Goal: Communication & Community: Answer question/provide support

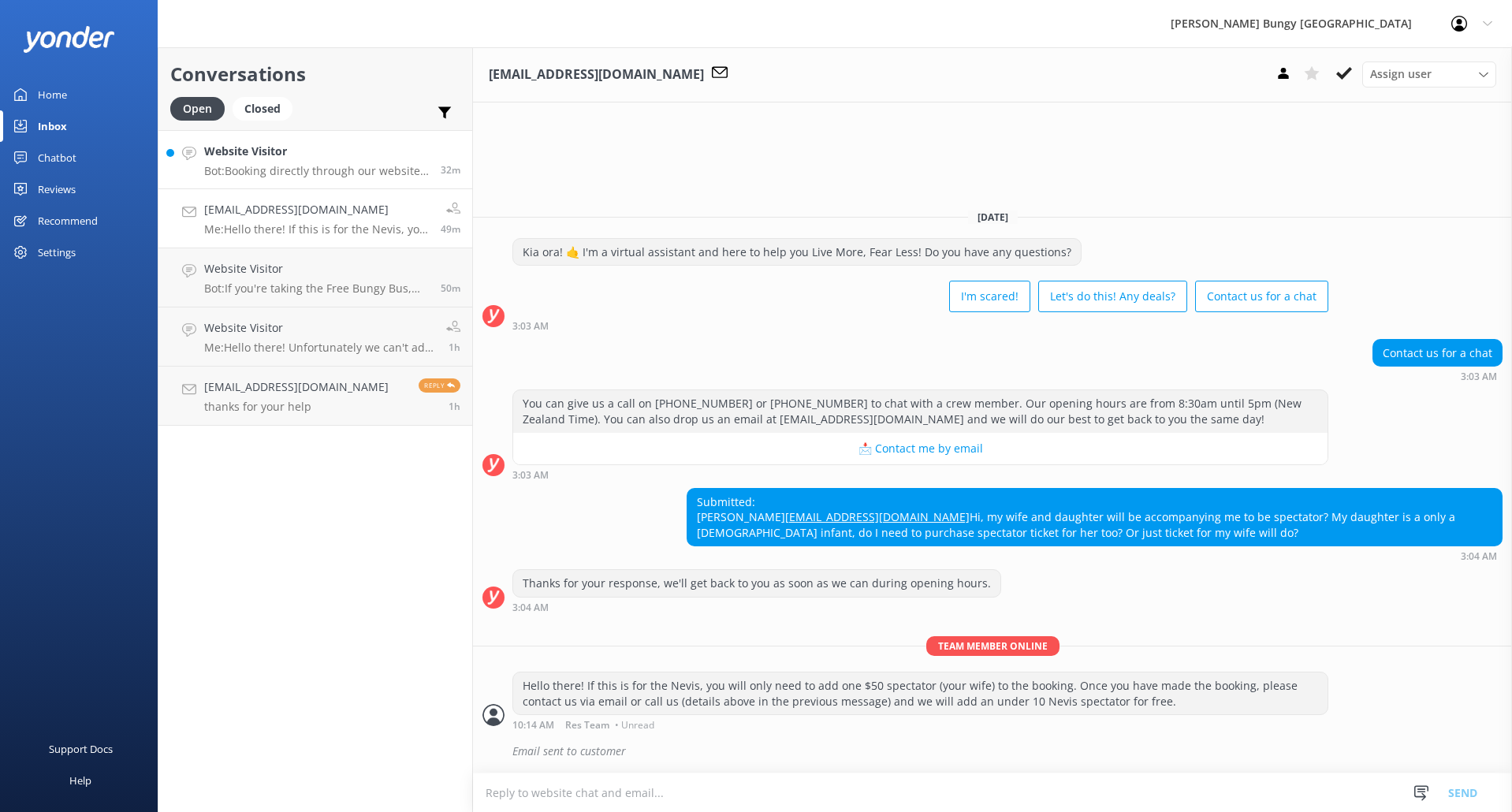
click at [300, 169] on p "Bot: Booking directly through our website always offers the best prices. Our co…" at bounding box center [316, 171] width 225 height 15
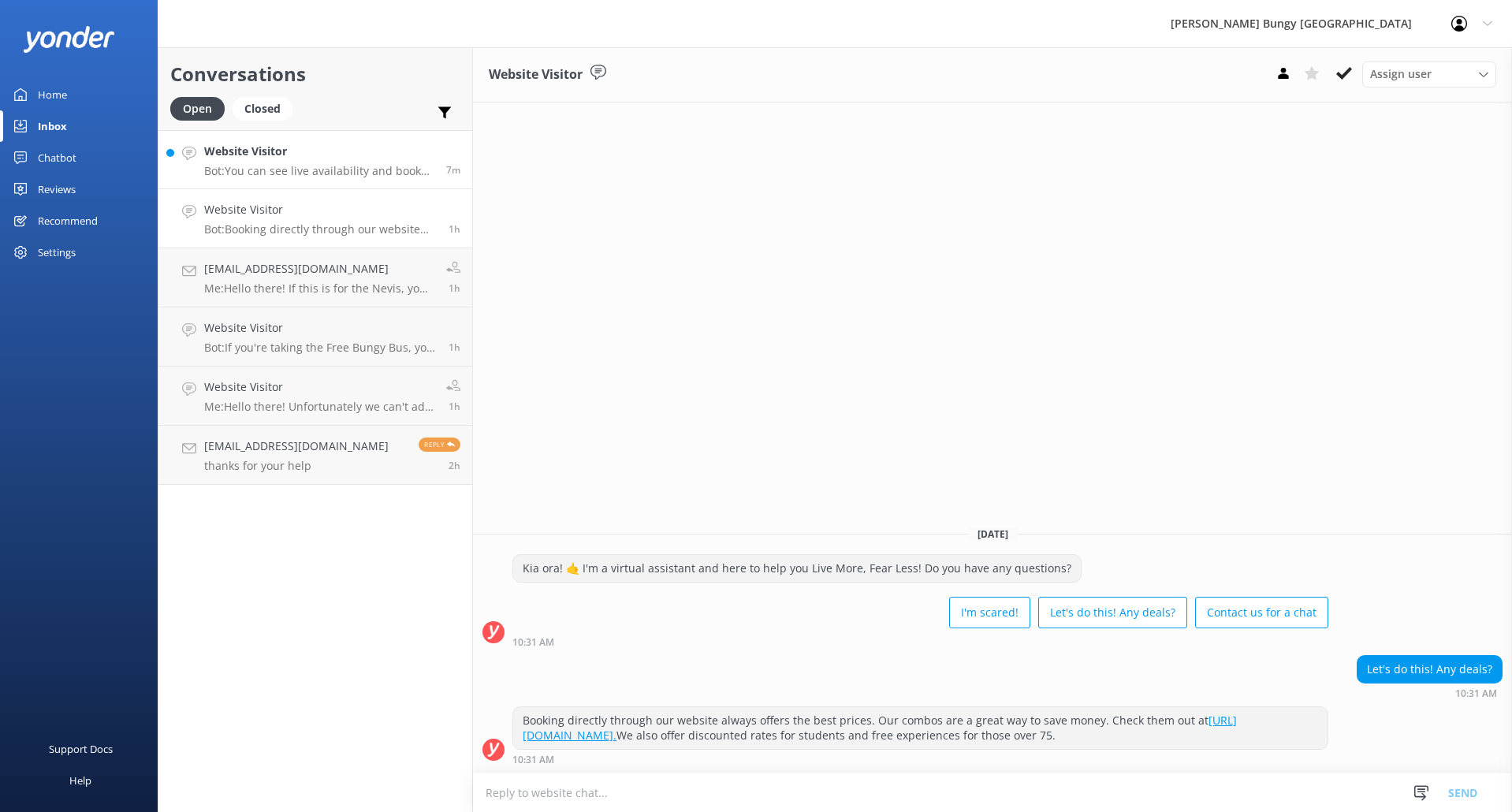
click at [339, 164] on p "Bot: You can see live availability and book all of our experiences online at [U…" at bounding box center [319, 171] width 230 height 15
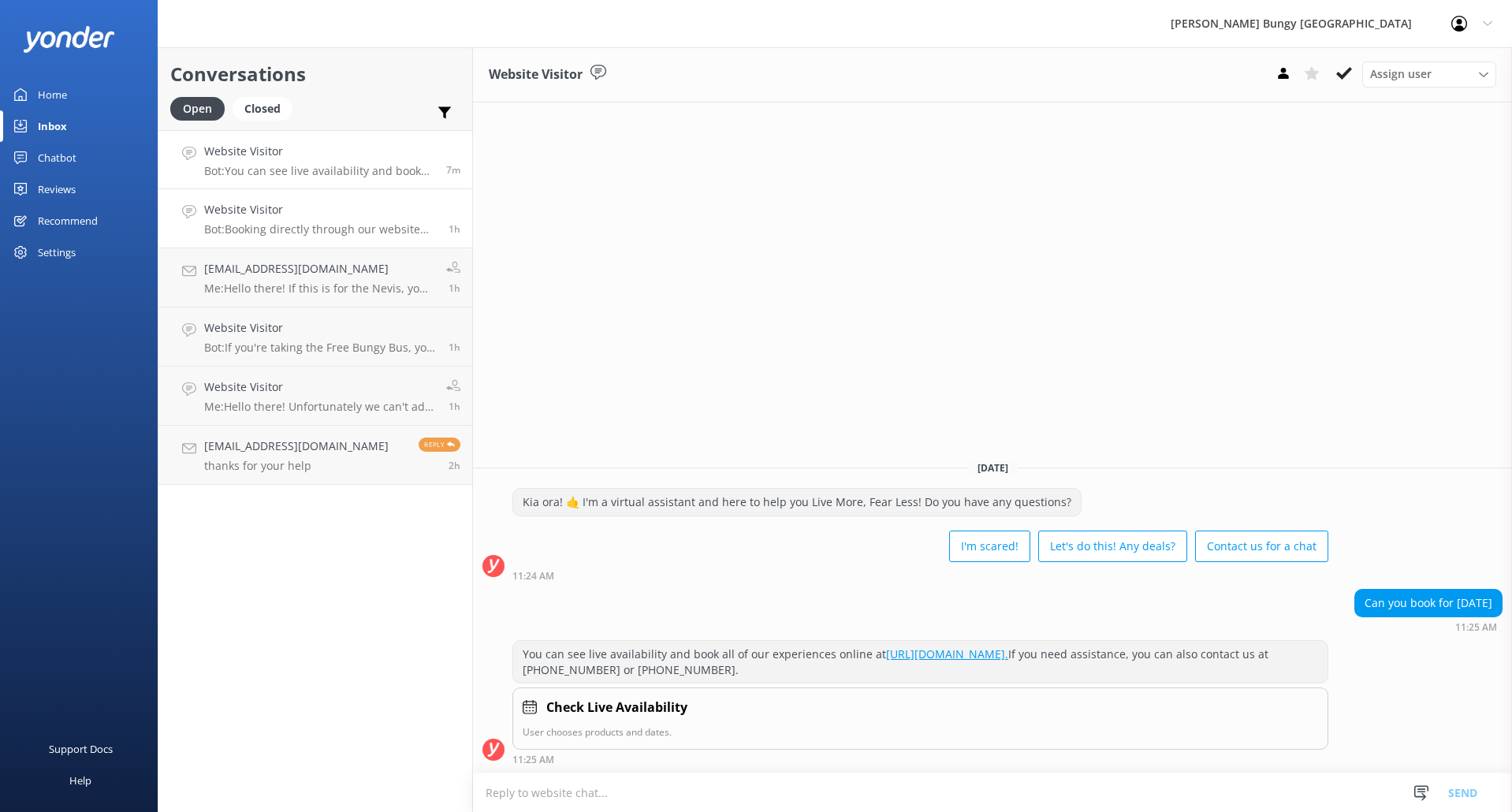
click at [322, 228] on p "Bot: Booking directly through our website always offers the best prices. Our co…" at bounding box center [320, 230] width 232 height 15
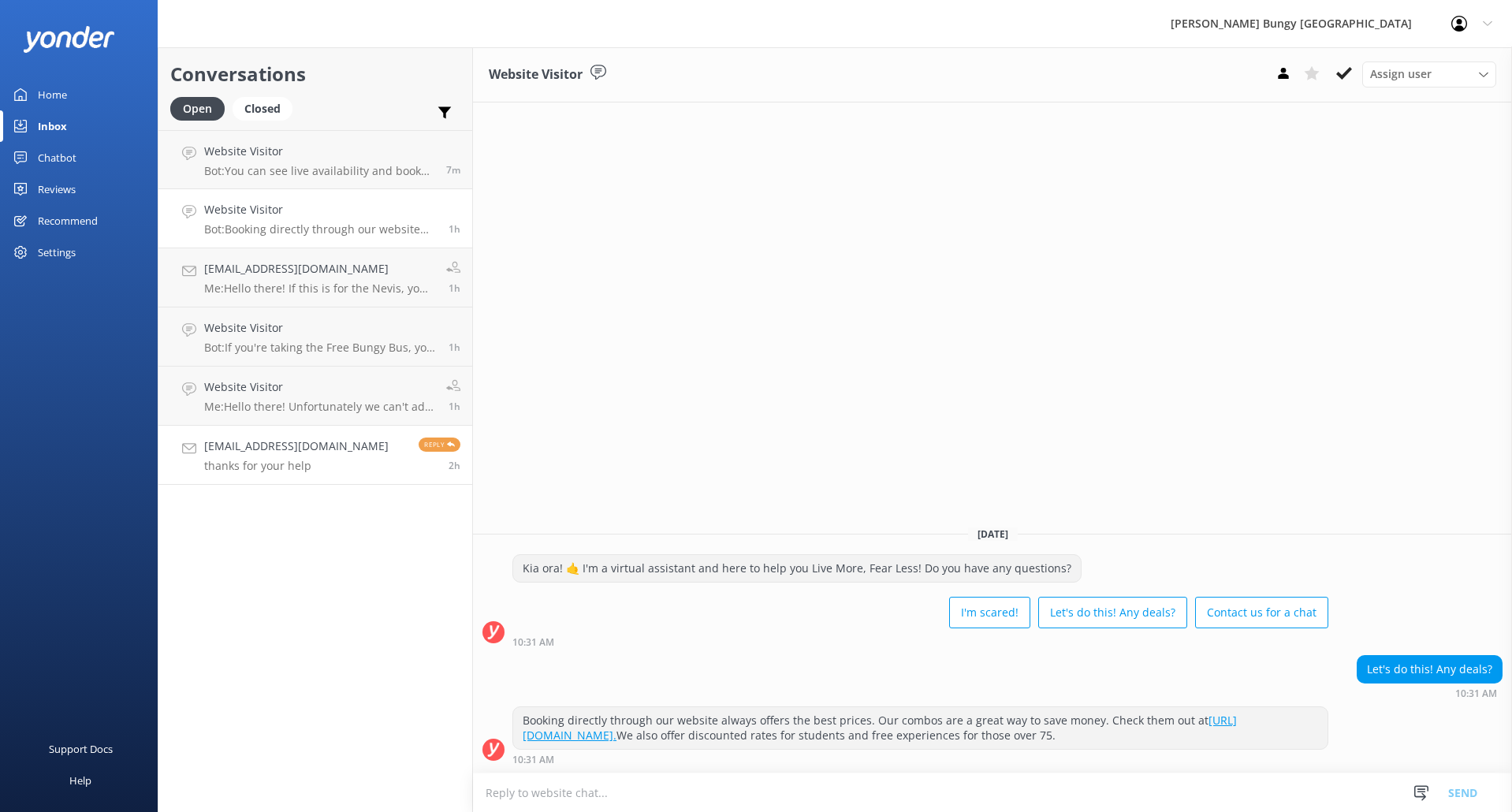
click at [338, 445] on h4 "[EMAIL_ADDRESS][DOMAIN_NAME]" at bounding box center [296, 447] width 185 height 18
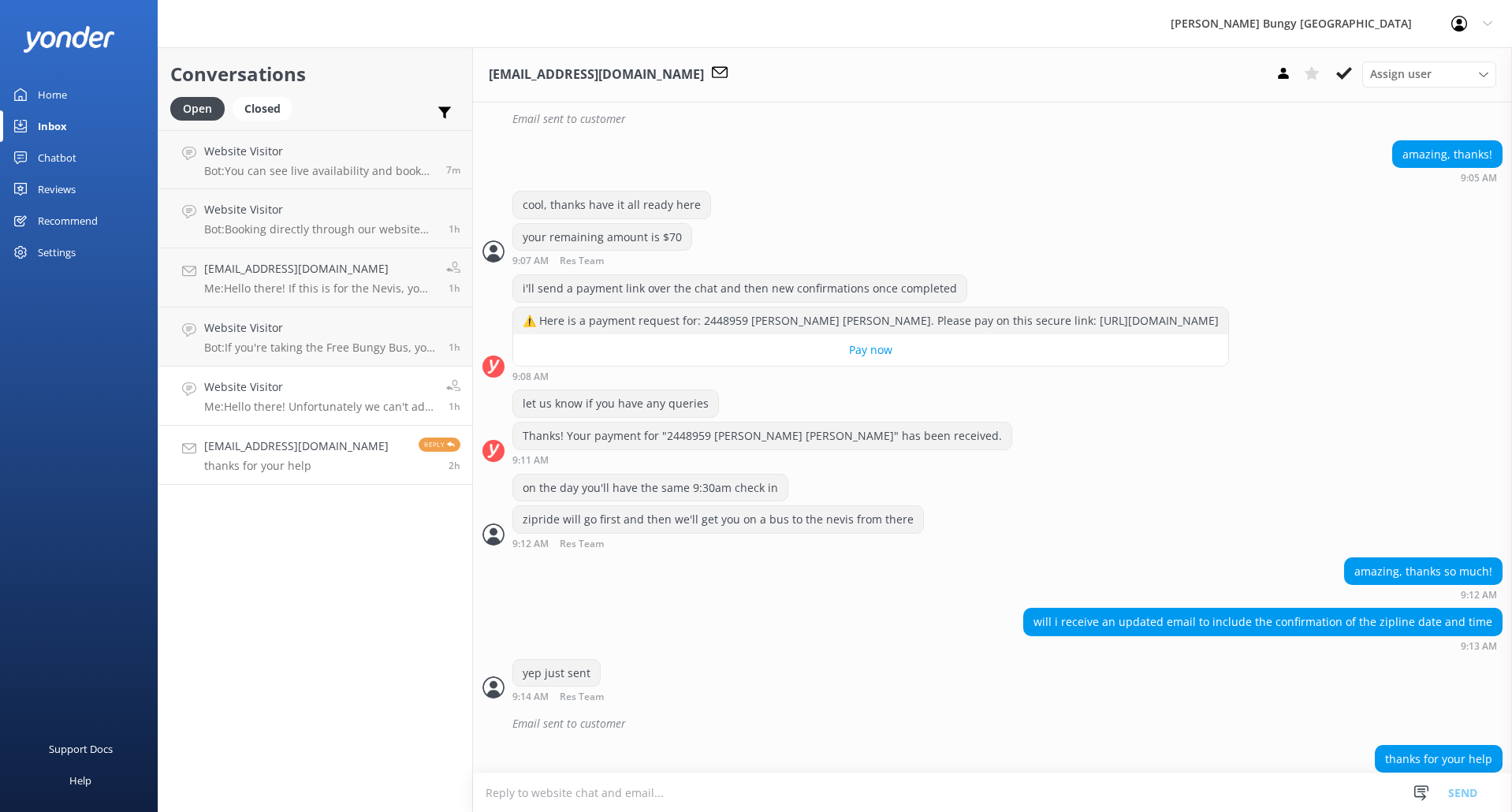
scroll to position [1689, 0]
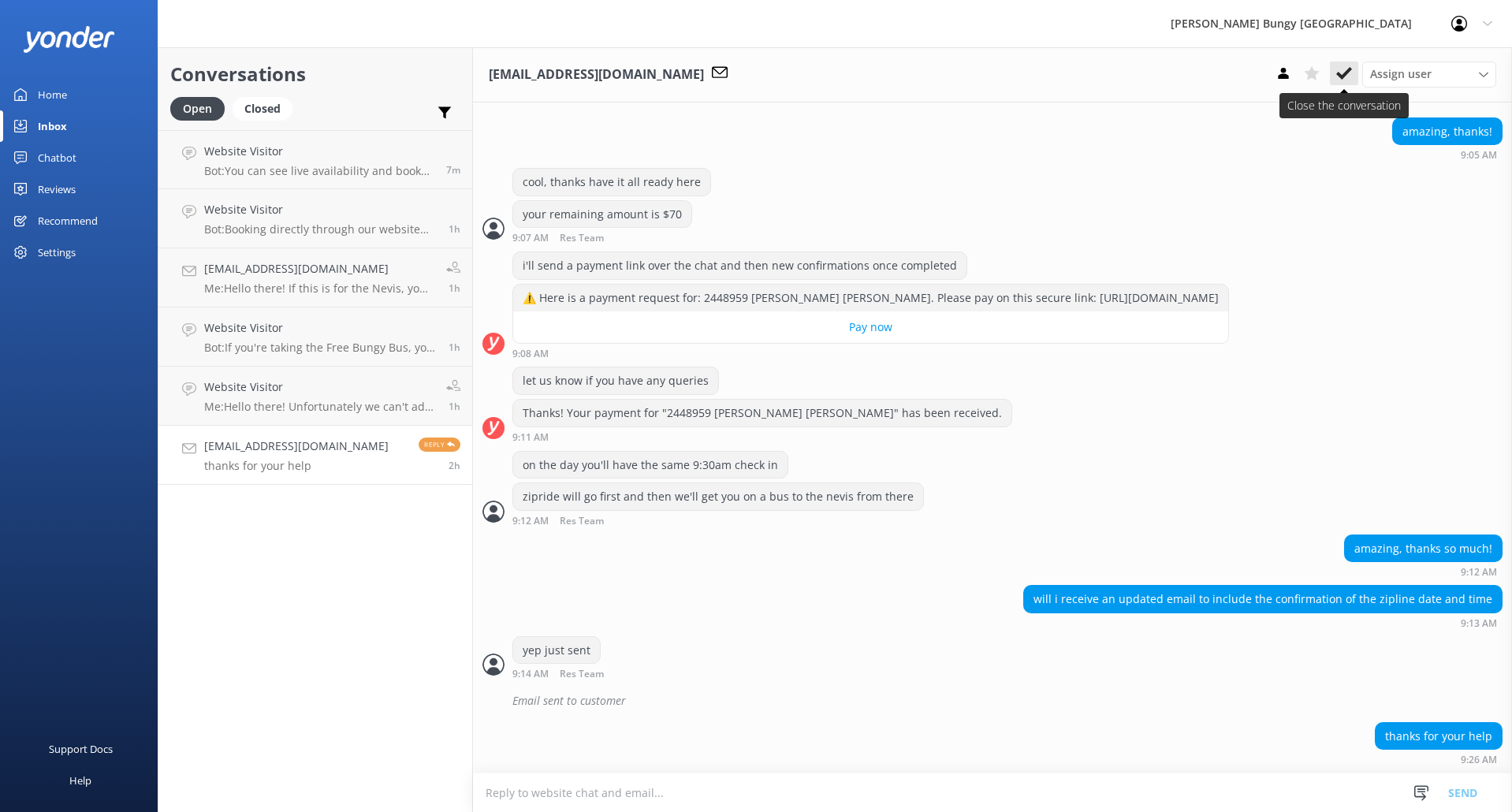
click at [1343, 65] on icon at bounding box center [1344, 73] width 16 height 16
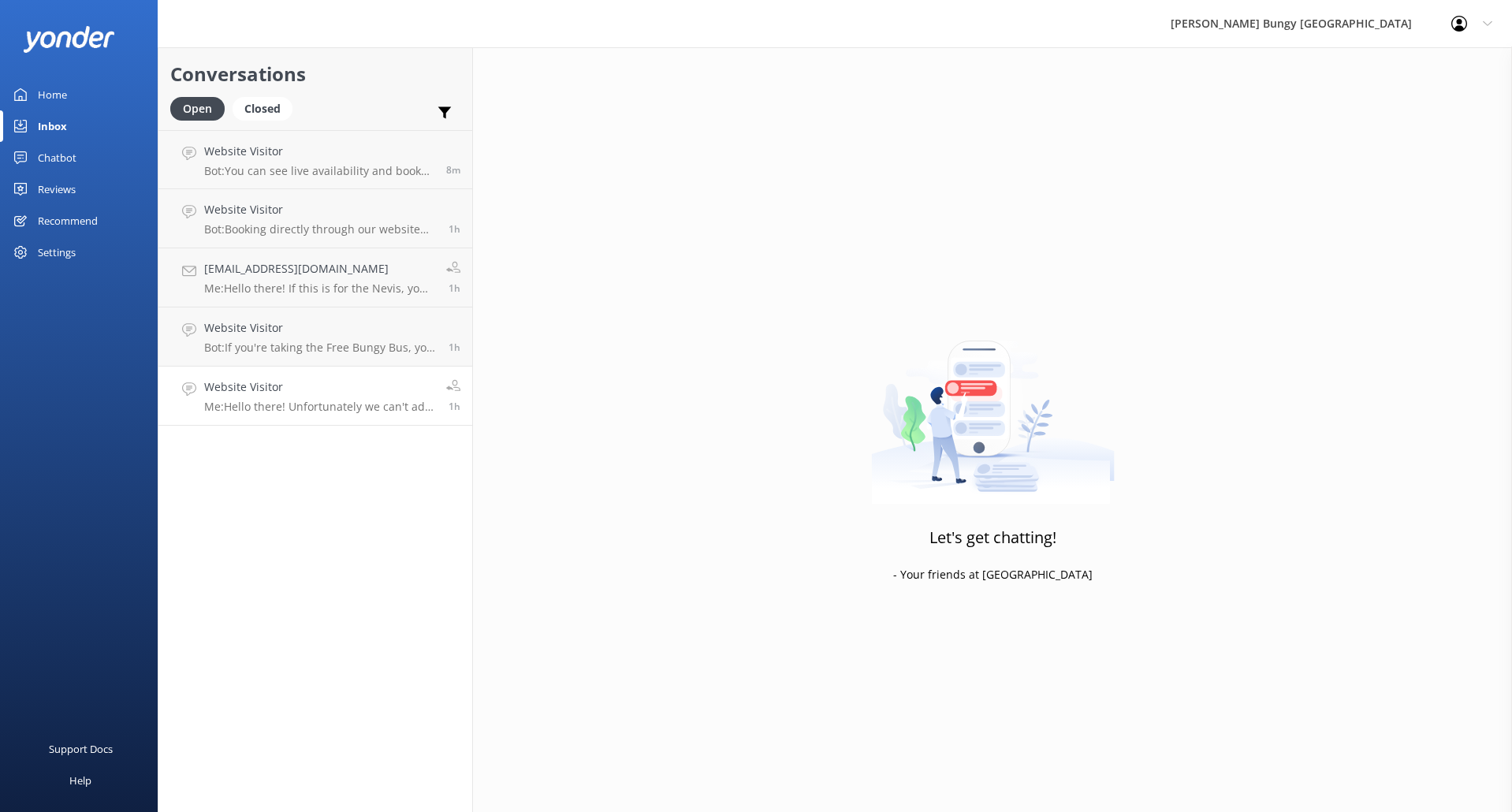
click at [339, 407] on p "Me: Hello there! Unfortunately we can't add discounts on top of discounts, so y…" at bounding box center [319, 407] width 230 height 15
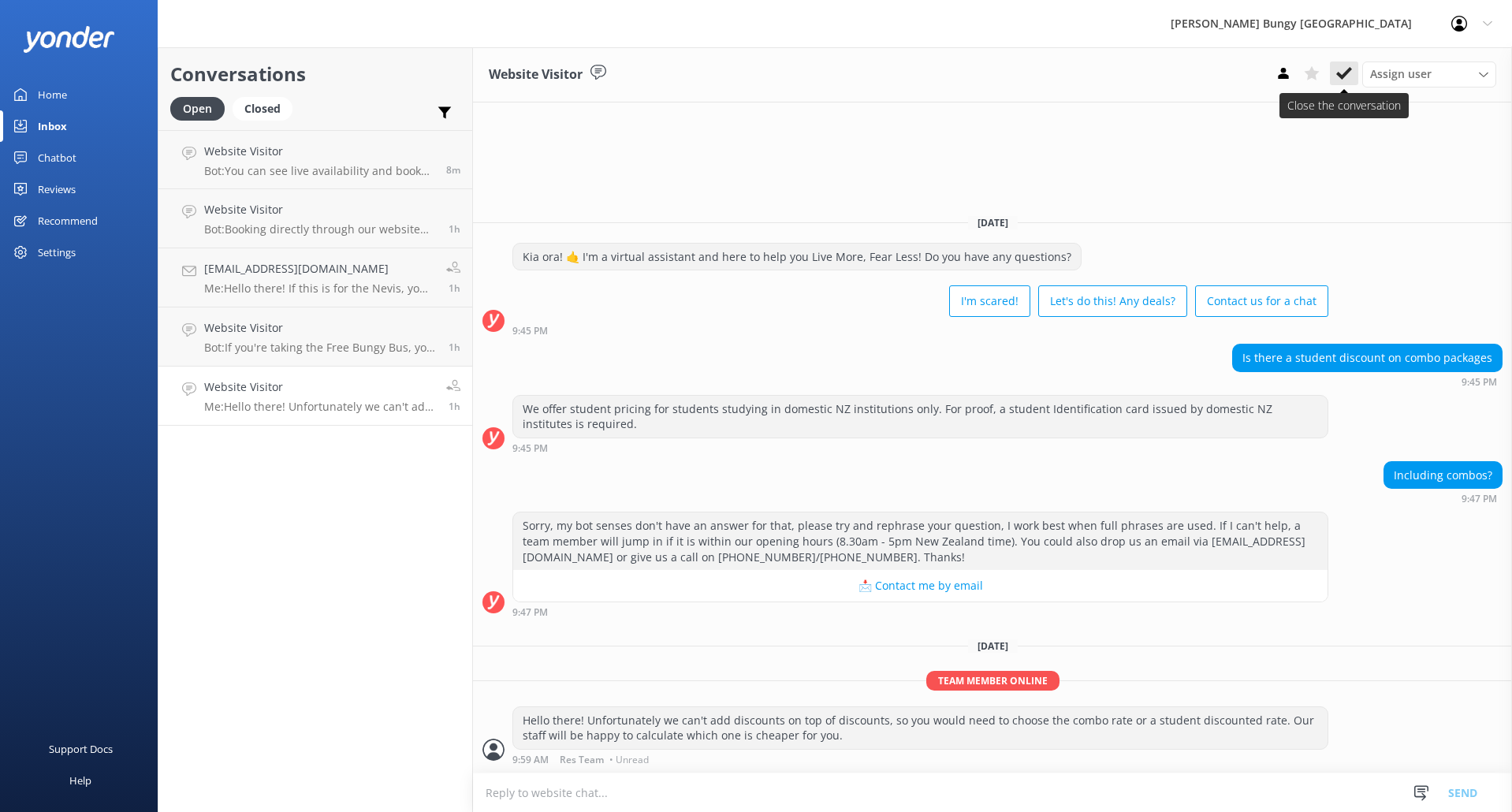
click at [1341, 69] on icon at bounding box center [1344, 73] width 16 height 16
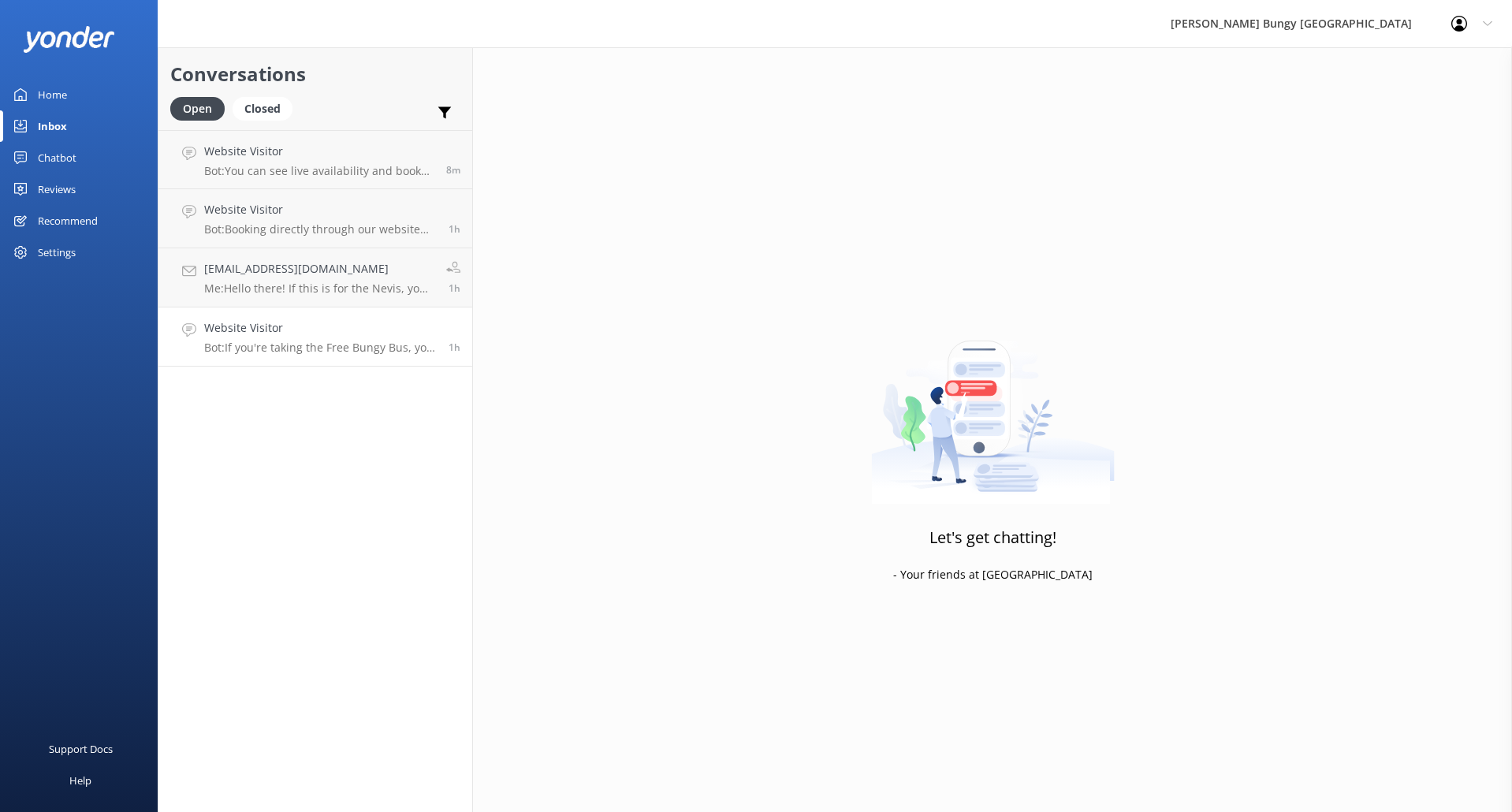
click at [321, 336] on h4 "Website Visitor" at bounding box center [320, 328] width 232 height 18
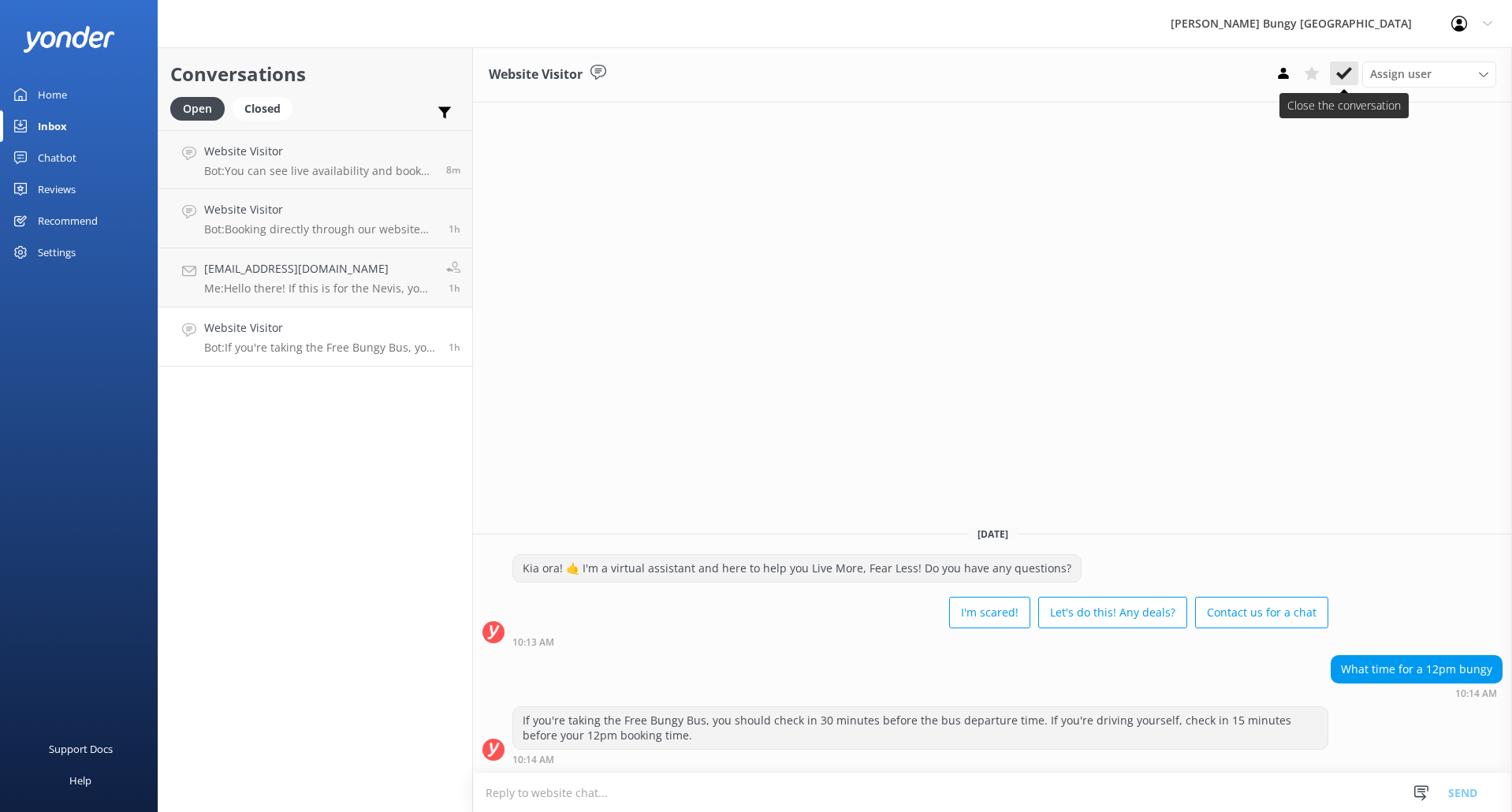
click at [1345, 62] on button at bounding box center [1343, 73] width 28 height 23
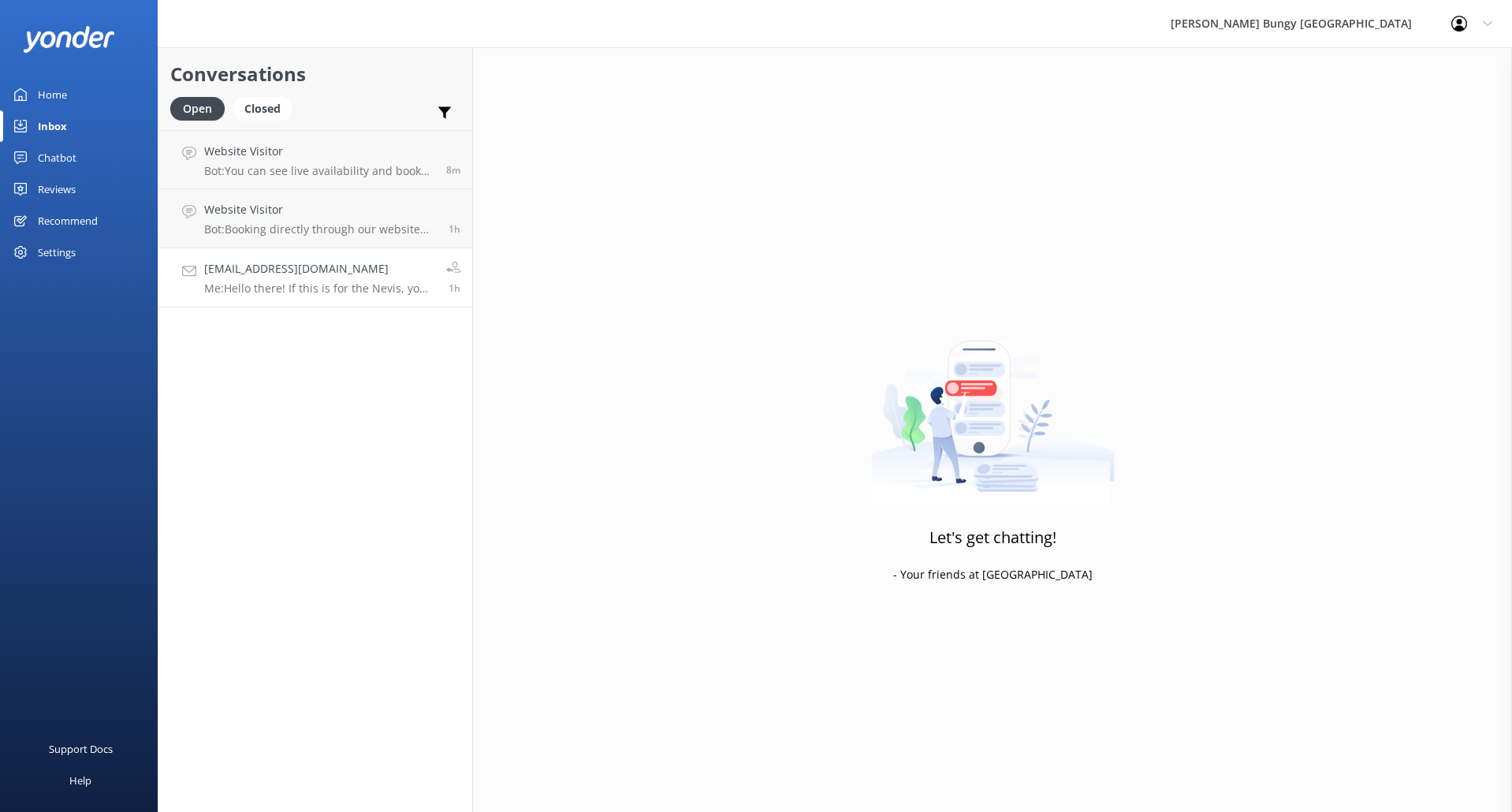
click at [288, 287] on p "Me: Hello there! If this is for the Nevis, you will only need to add one $50 sp…" at bounding box center [319, 289] width 230 height 15
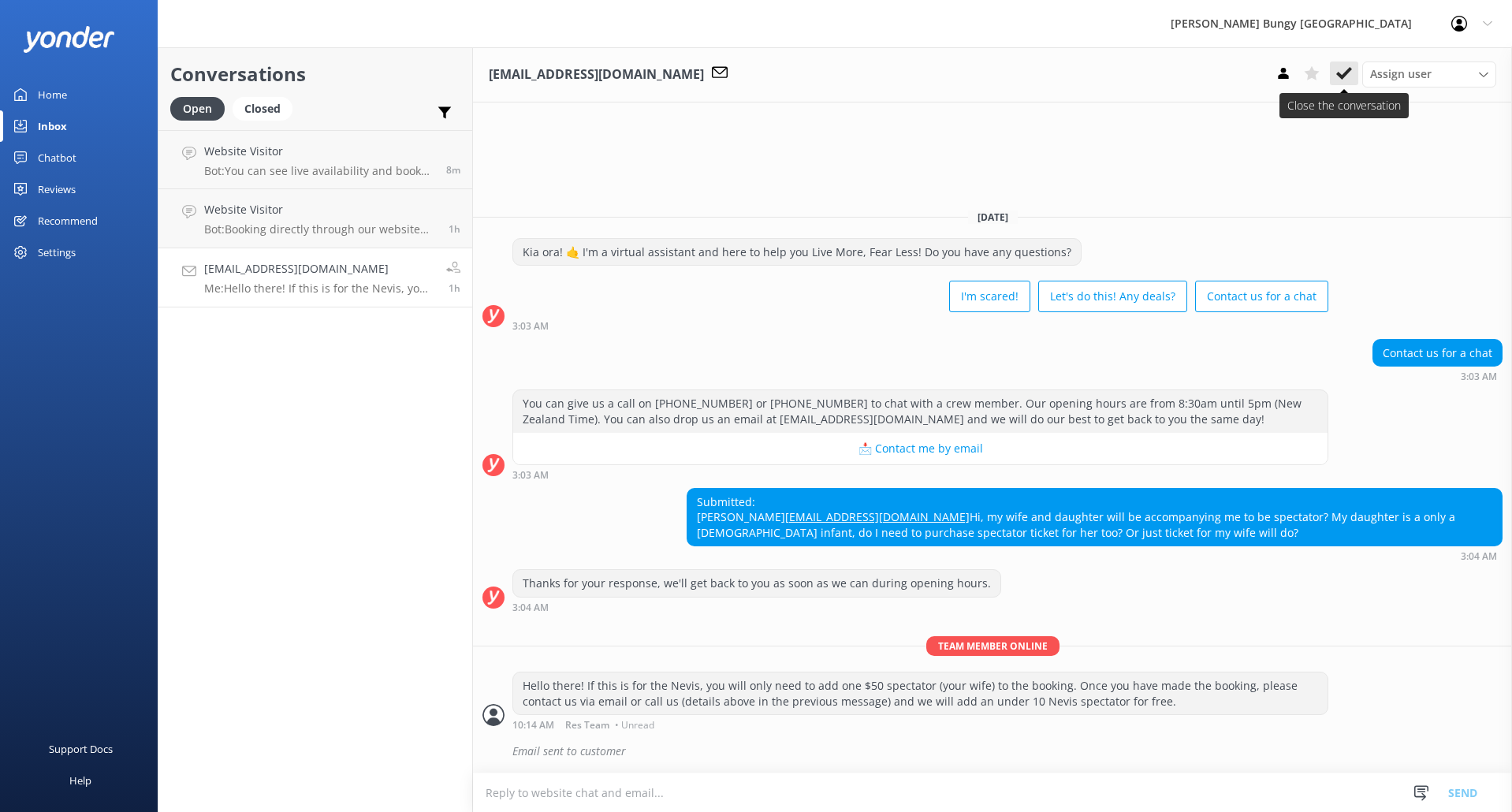
click at [1350, 73] on icon at bounding box center [1344, 73] width 16 height 16
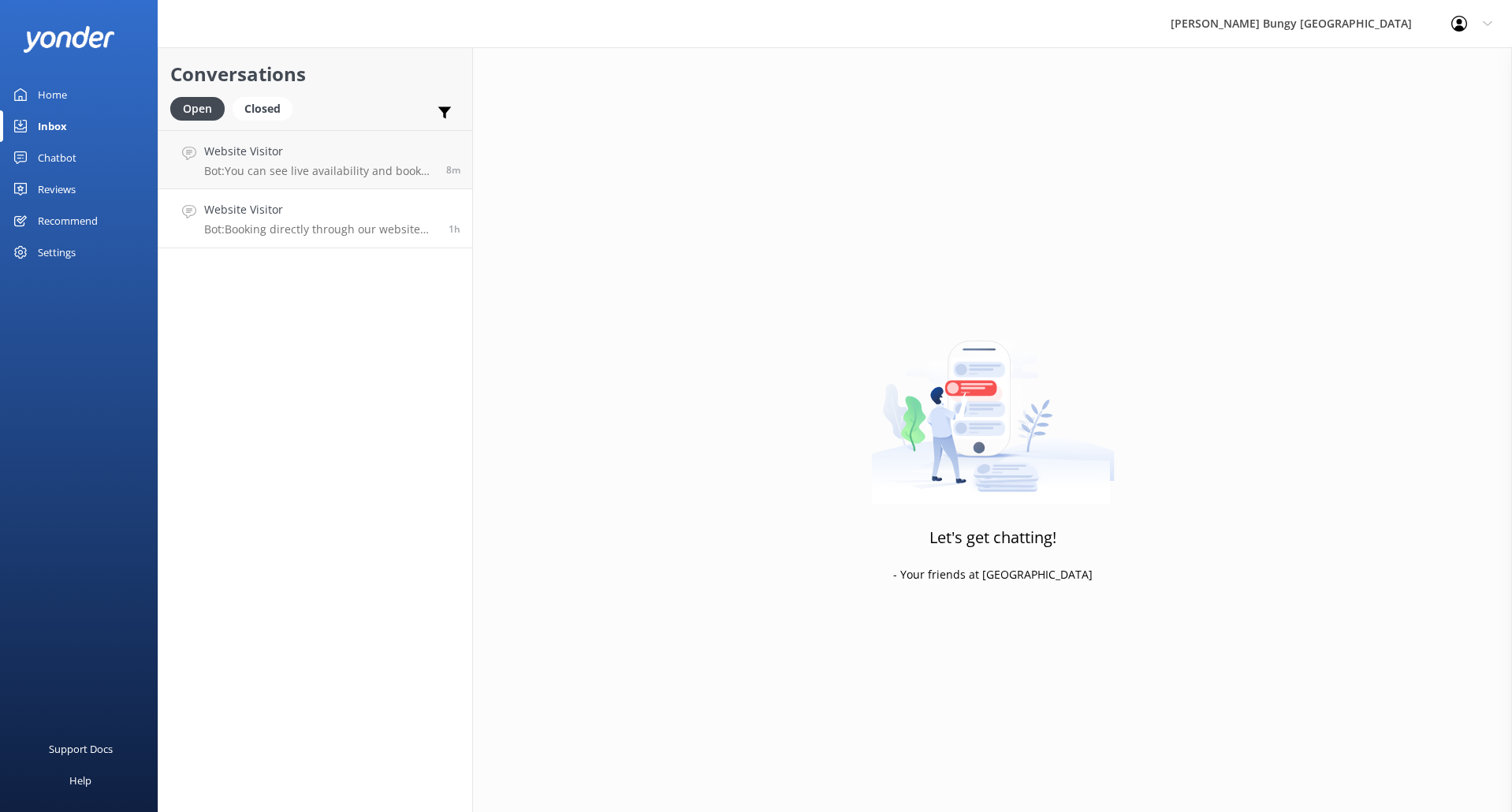
click at [321, 228] on p "Bot: Booking directly through our website always offers the best prices. Our co…" at bounding box center [320, 230] width 232 height 15
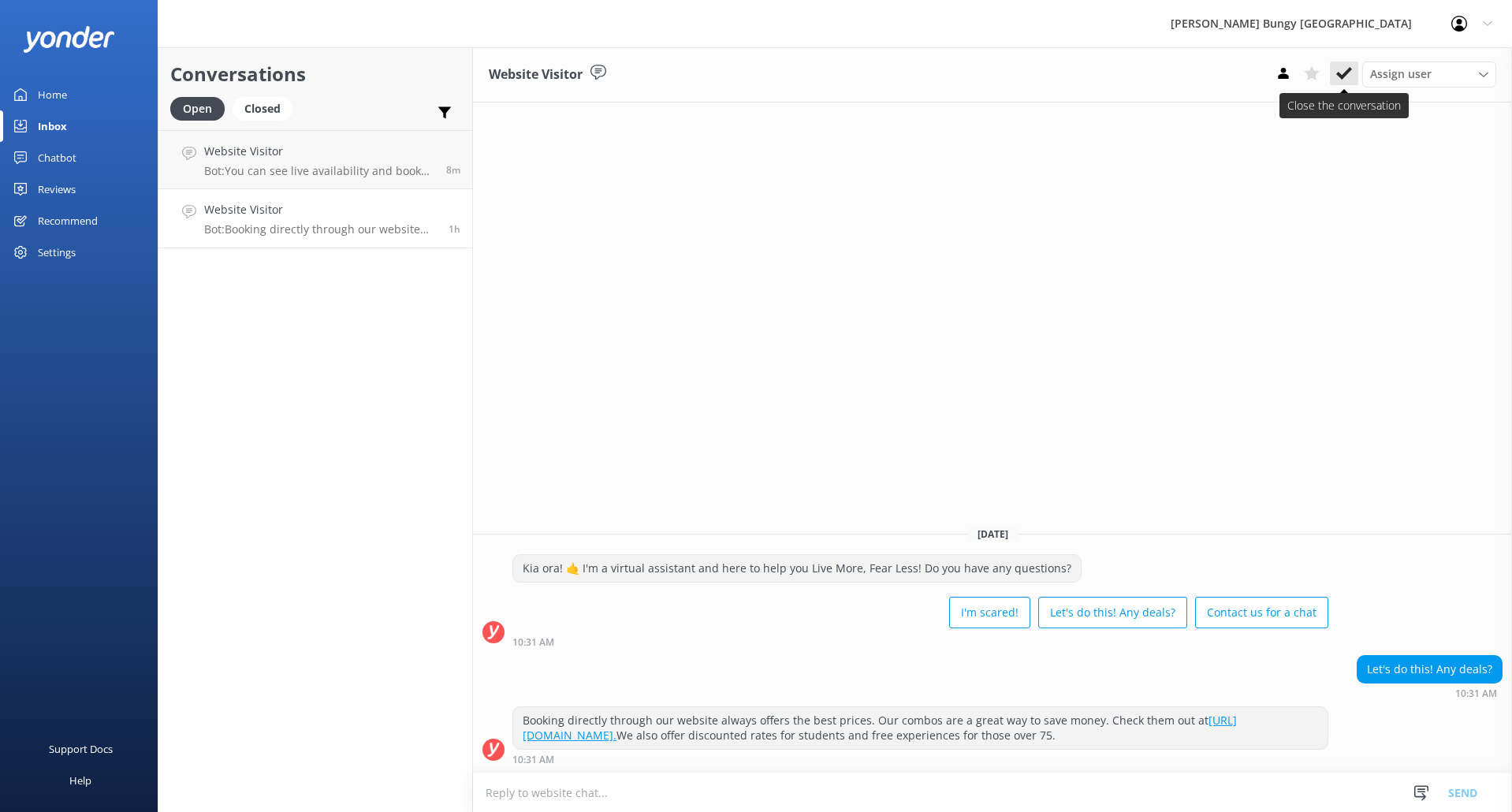
click at [1335, 70] on button at bounding box center [1343, 73] width 28 height 23
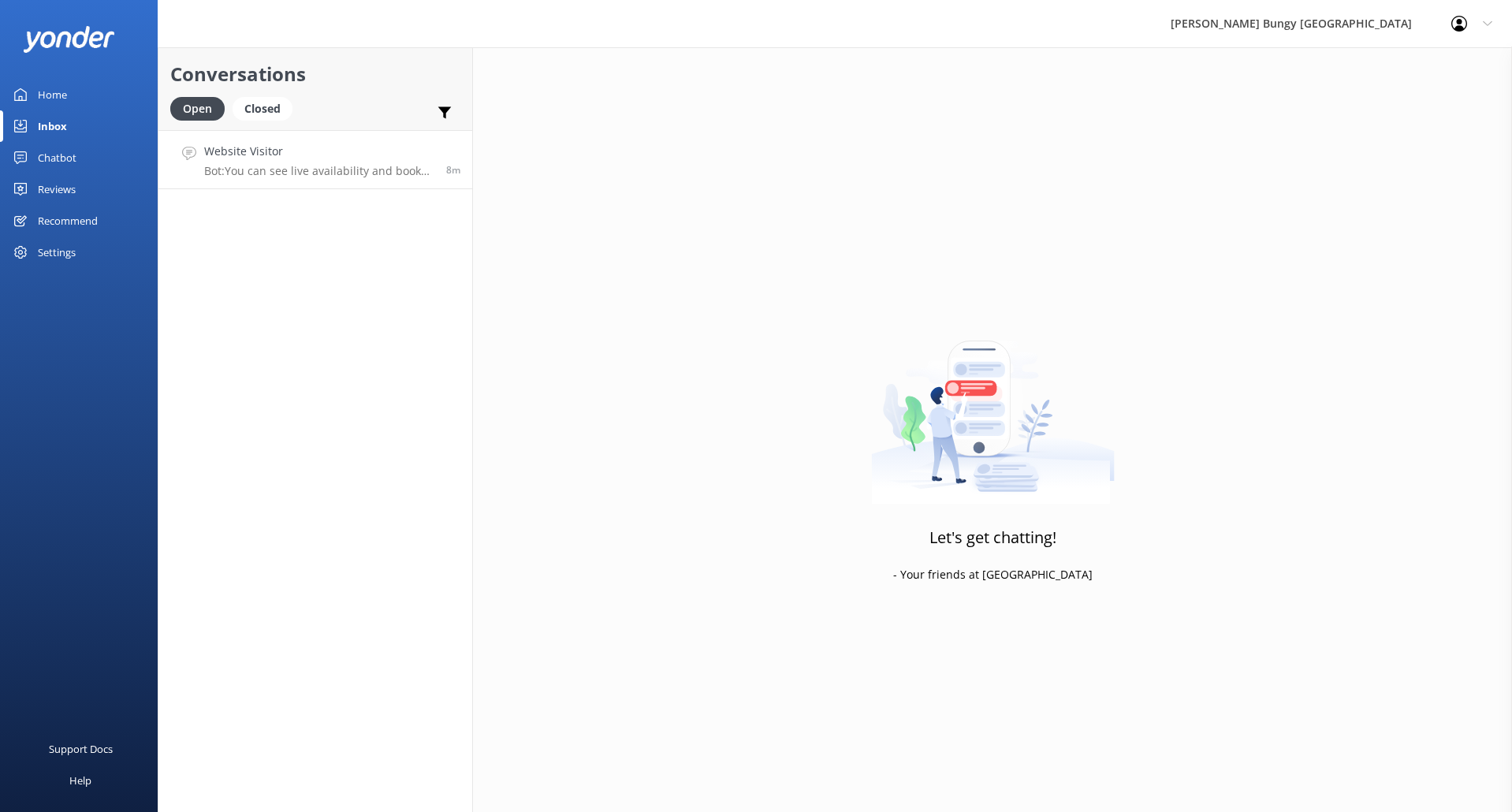
click at [244, 160] on h4 "Website Visitor" at bounding box center [319, 152] width 230 height 18
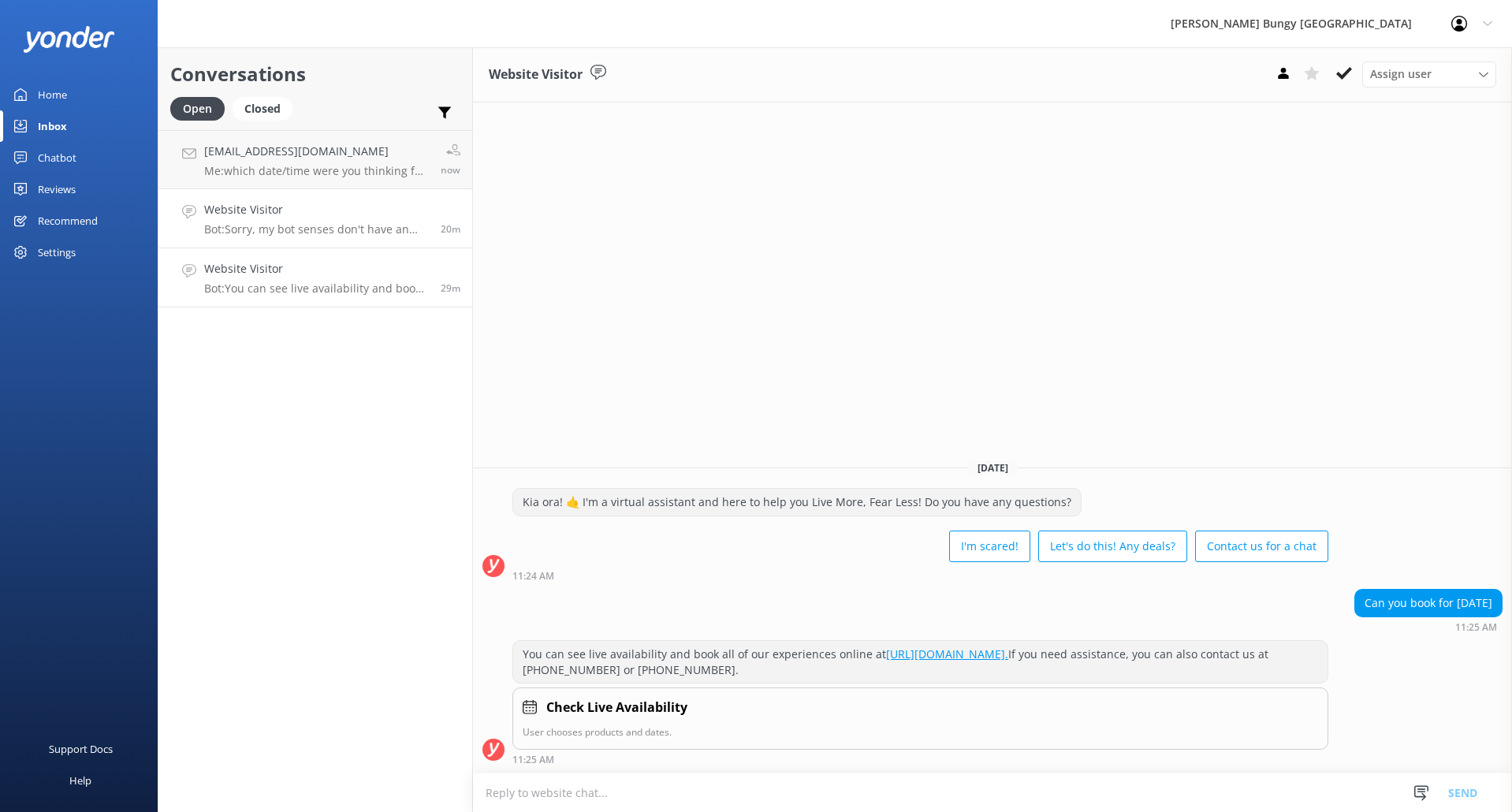
click at [325, 223] on p "Bot: Sorry, my bot senses don't have an answer for that, please try and rephras…" at bounding box center [316, 230] width 225 height 15
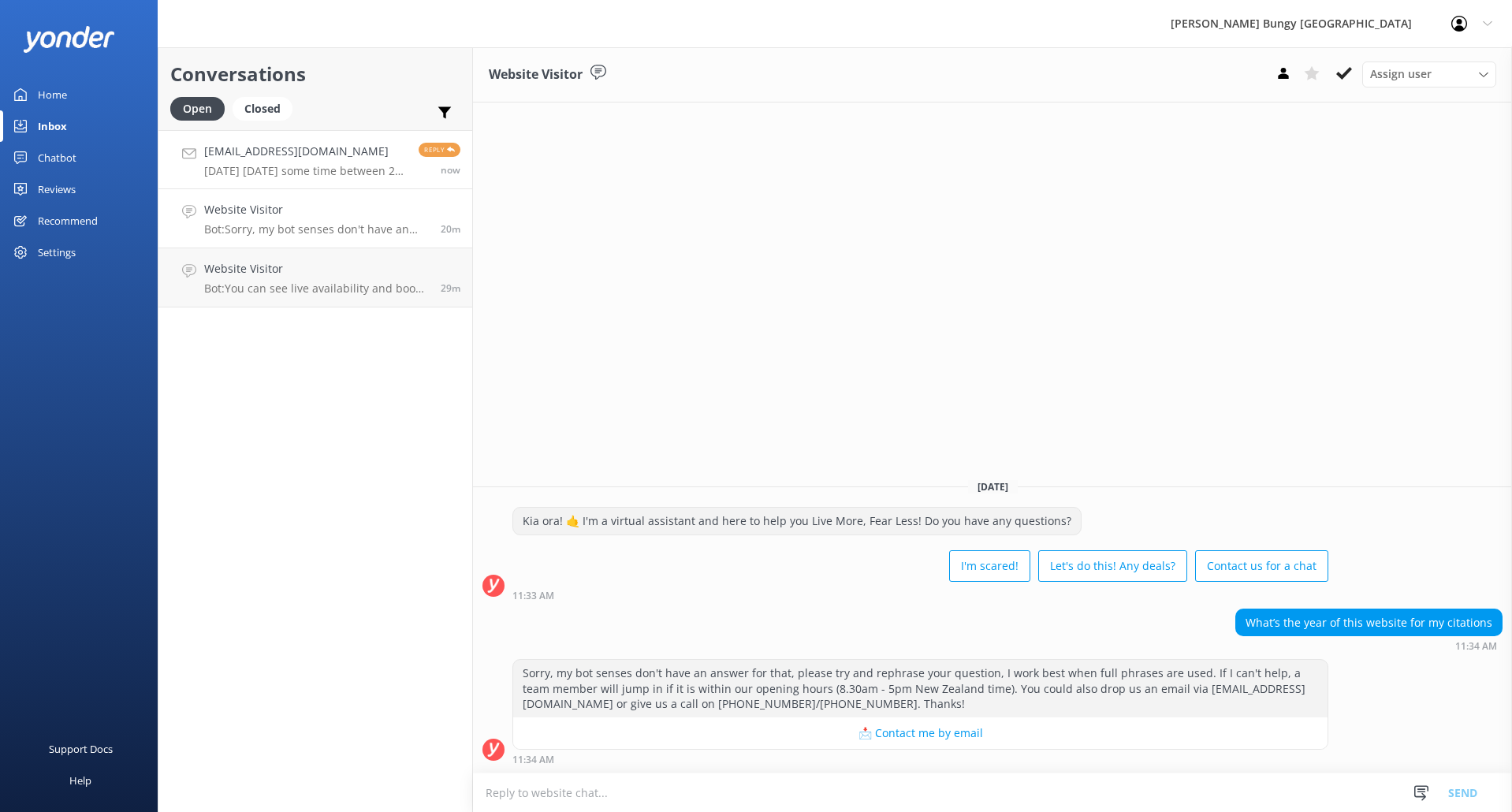
click at [325, 161] on div "gavinweng@gmail.com August 26 Tuesday some time between 2-3 pm." at bounding box center [305, 160] width 202 height 34
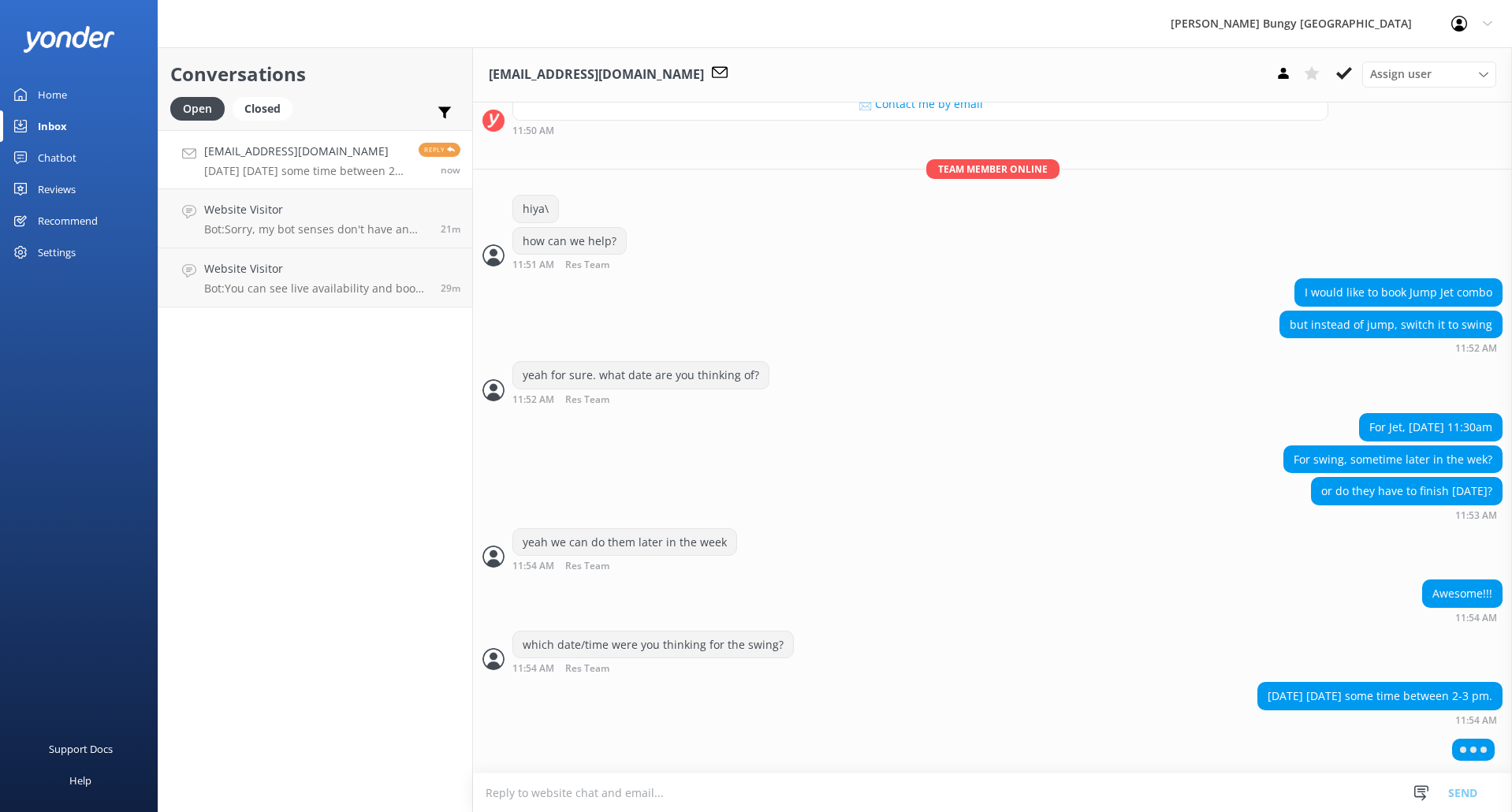
scroll to position [1075, 0]
click at [295, 219] on div "Website Visitor Bot: Sorry, my bot senses don't have an answer for that, please…" at bounding box center [316, 218] width 225 height 35
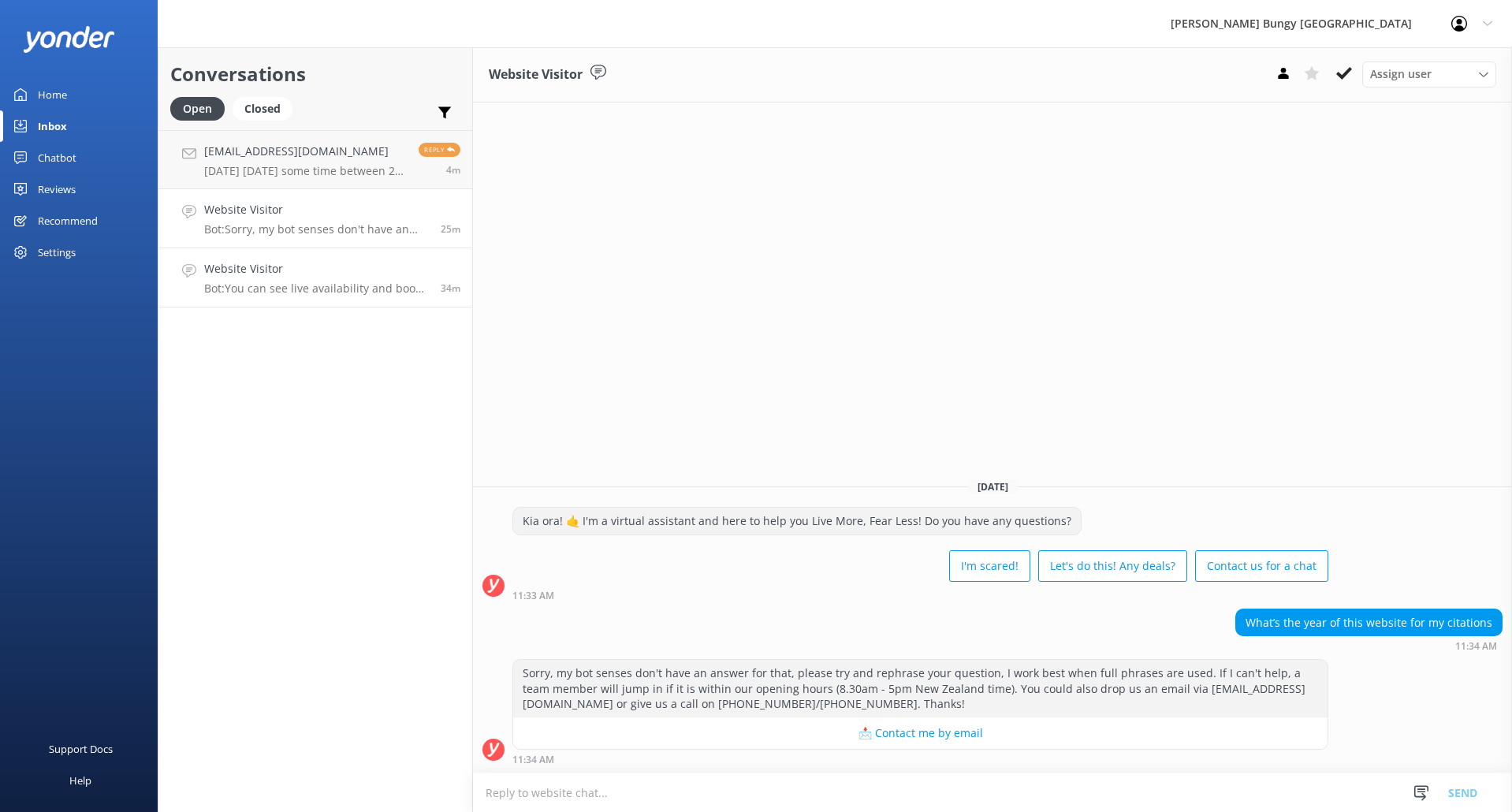
click at [240, 252] on link "Website Visitor Bot: You can see live availability and book all of our experien…" at bounding box center [314, 277] width 314 height 59
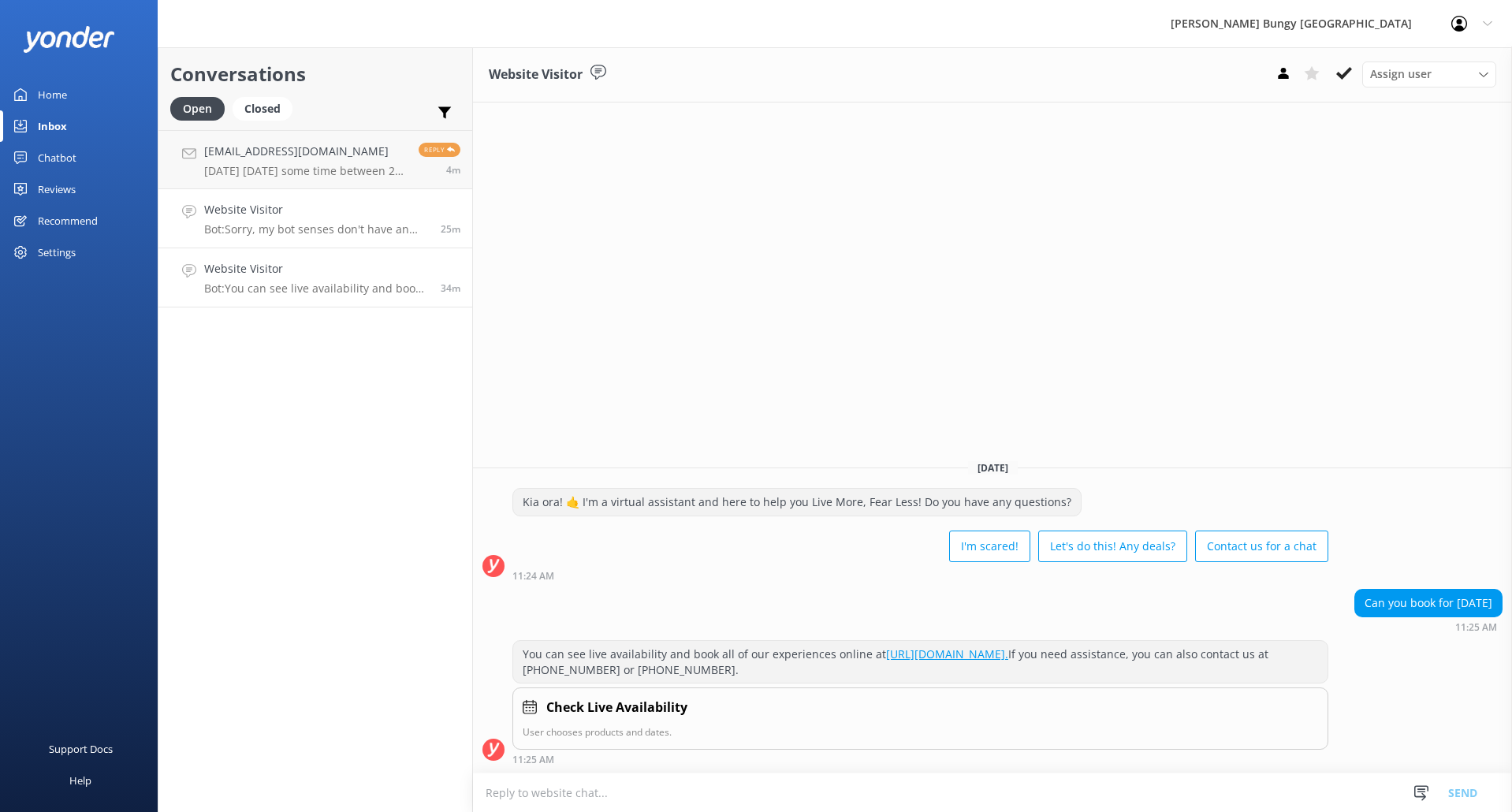
click at [288, 220] on div "Website Visitor Bot: Sorry, my bot senses don't have an answer for that, please…" at bounding box center [316, 218] width 225 height 35
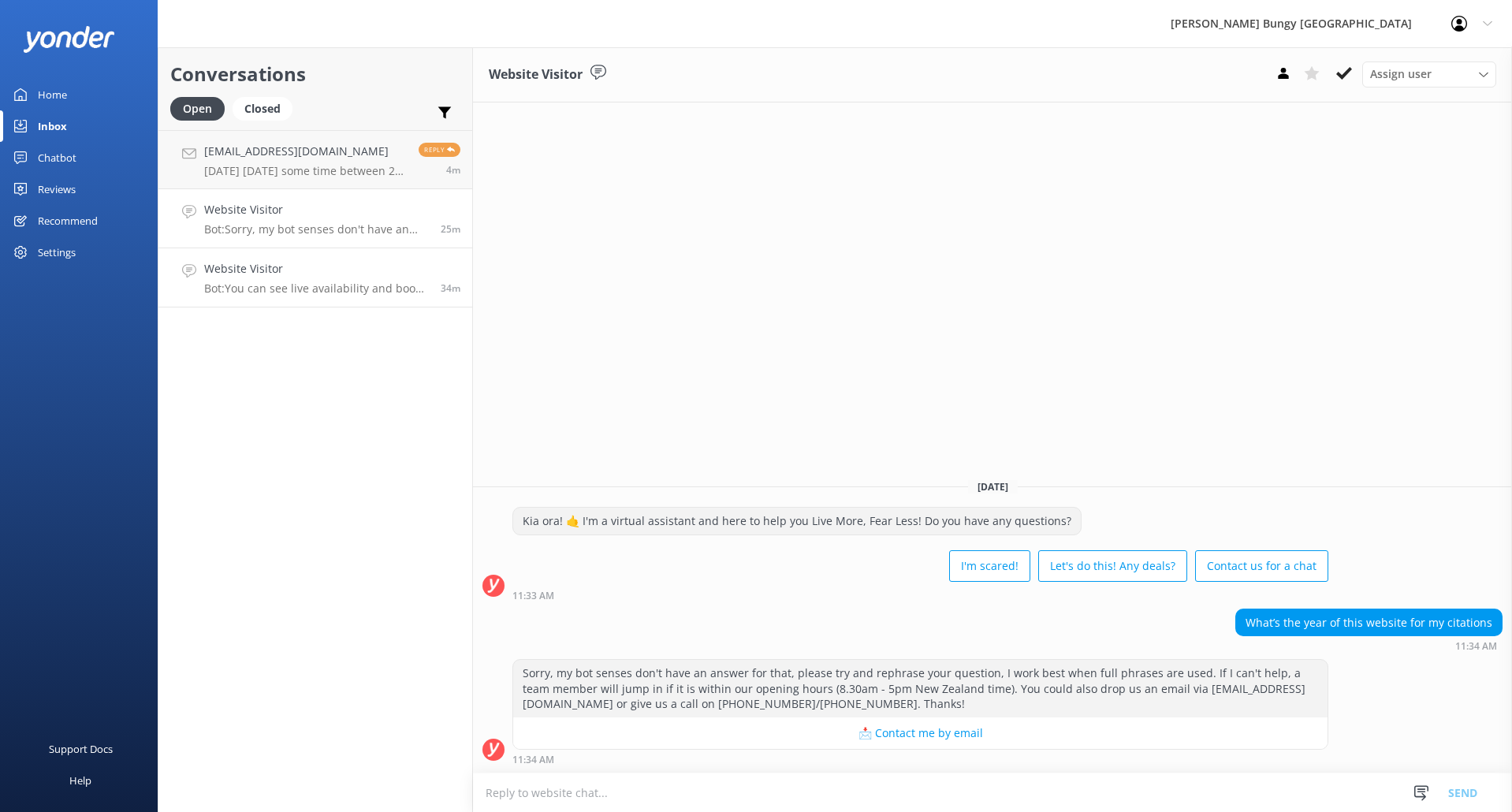
click at [303, 283] on p "Bot: You can see live availability and book all of our experiences online at [U…" at bounding box center [316, 289] width 225 height 15
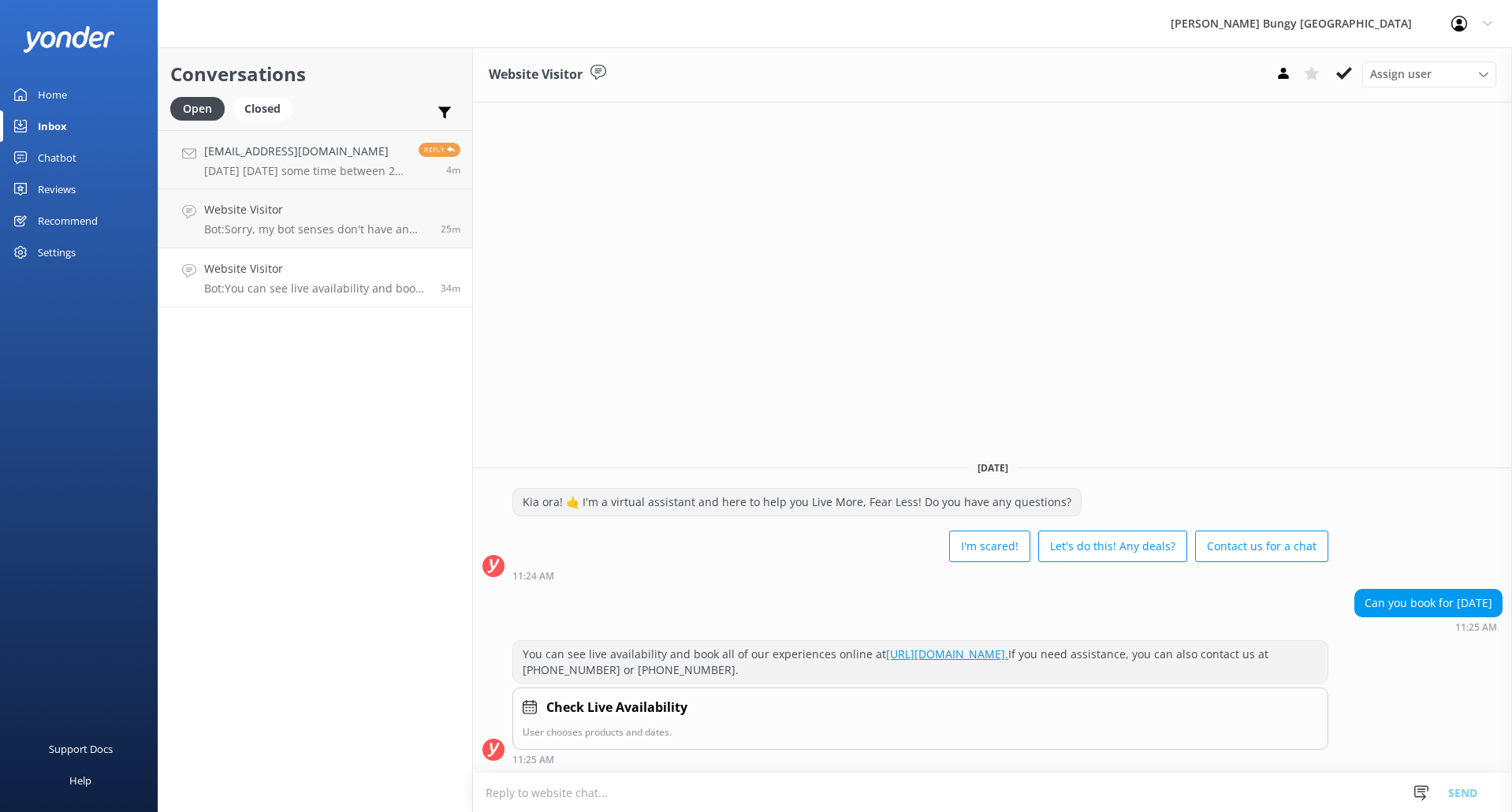
click at [312, 282] on p "Bot: You can see live availability and book all of our experiences online at [U…" at bounding box center [316, 289] width 225 height 15
click at [1336, 65] on button at bounding box center [1343, 73] width 28 height 23
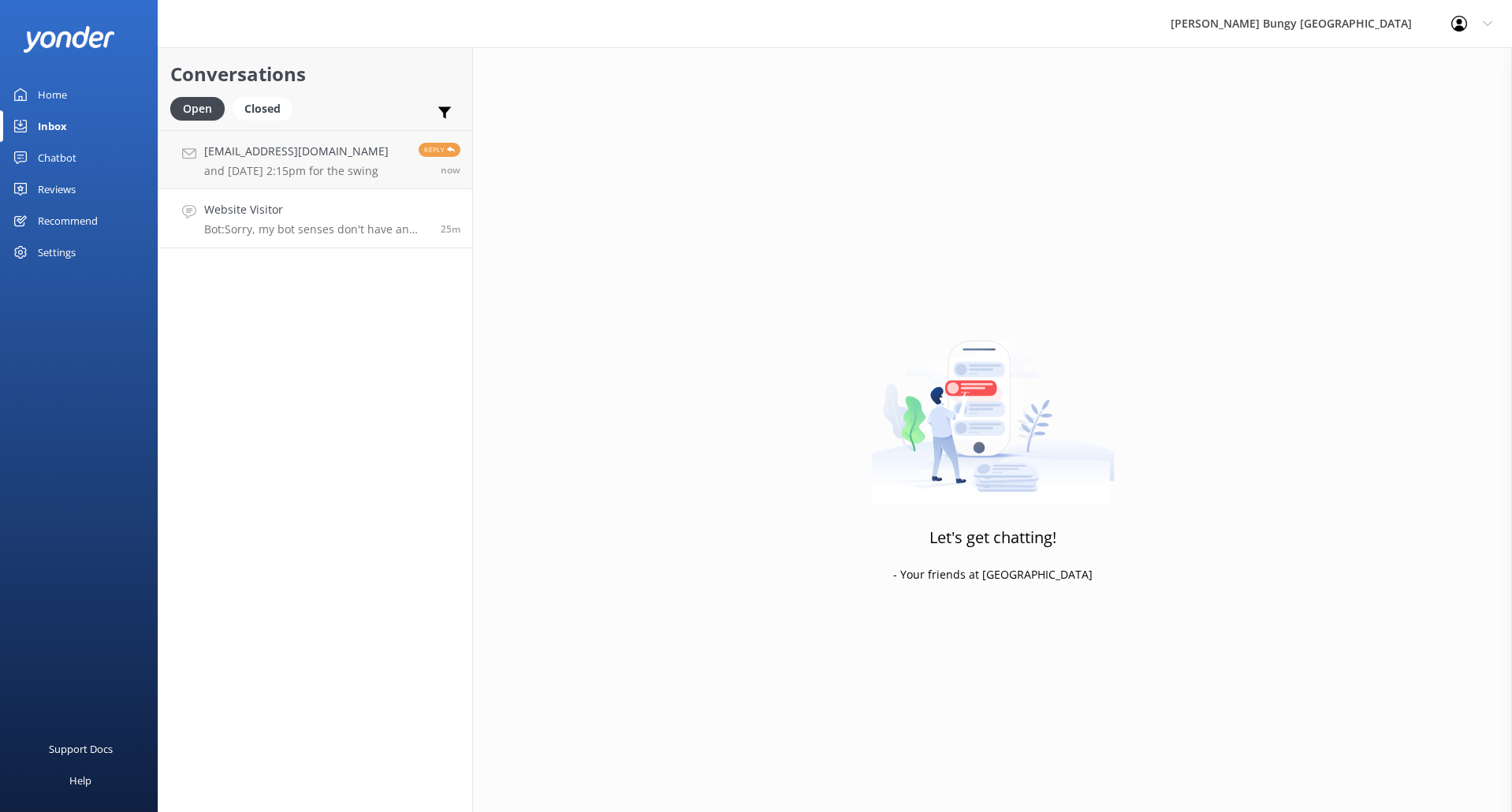
click at [369, 235] on p "Bot: Sorry, my bot senses don't have an answer for that, please try and rephras…" at bounding box center [316, 230] width 225 height 15
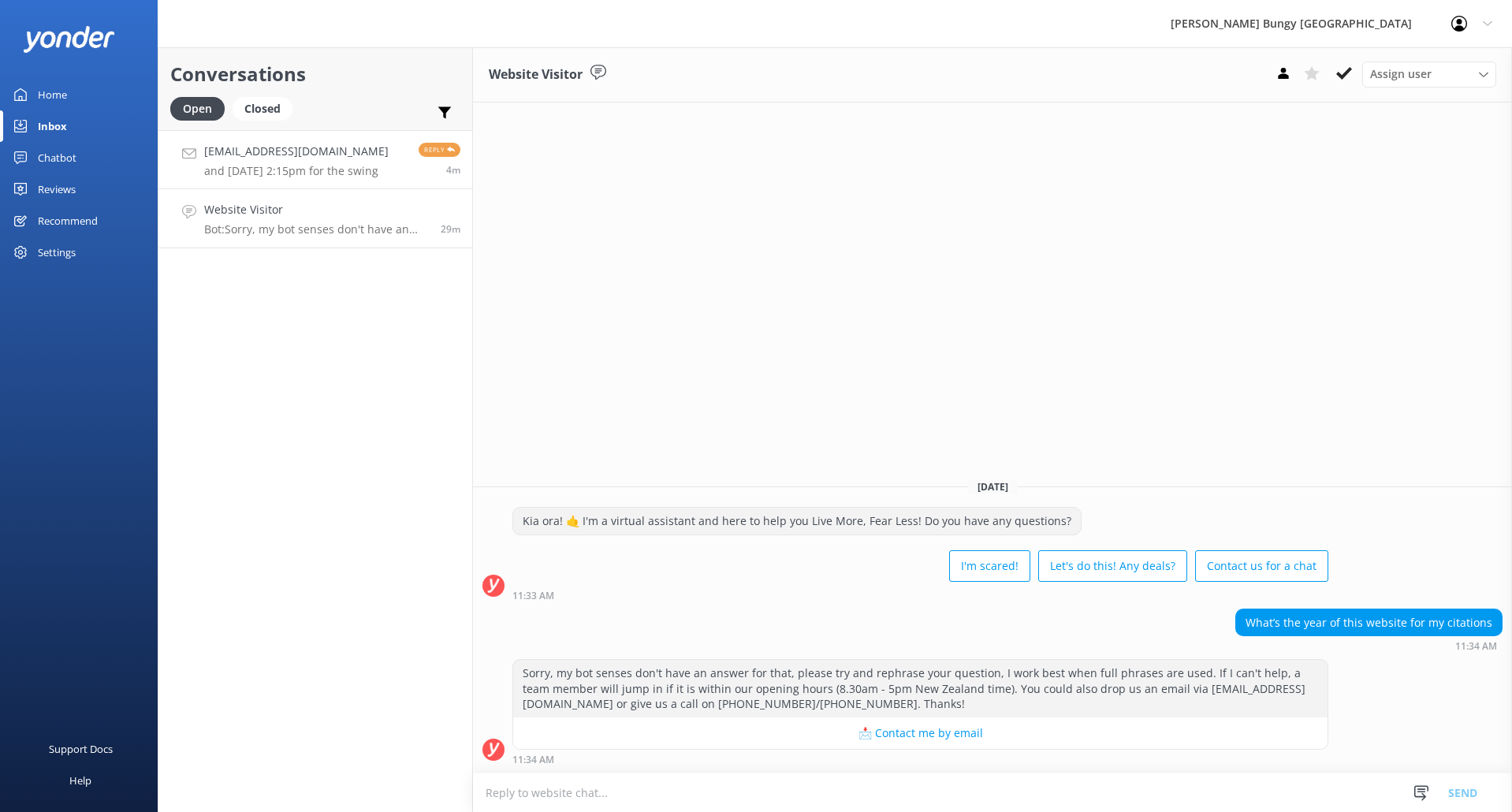
click at [317, 149] on h4 "[EMAIL_ADDRESS][DOMAIN_NAME]" at bounding box center [296, 152] width 185 height 18
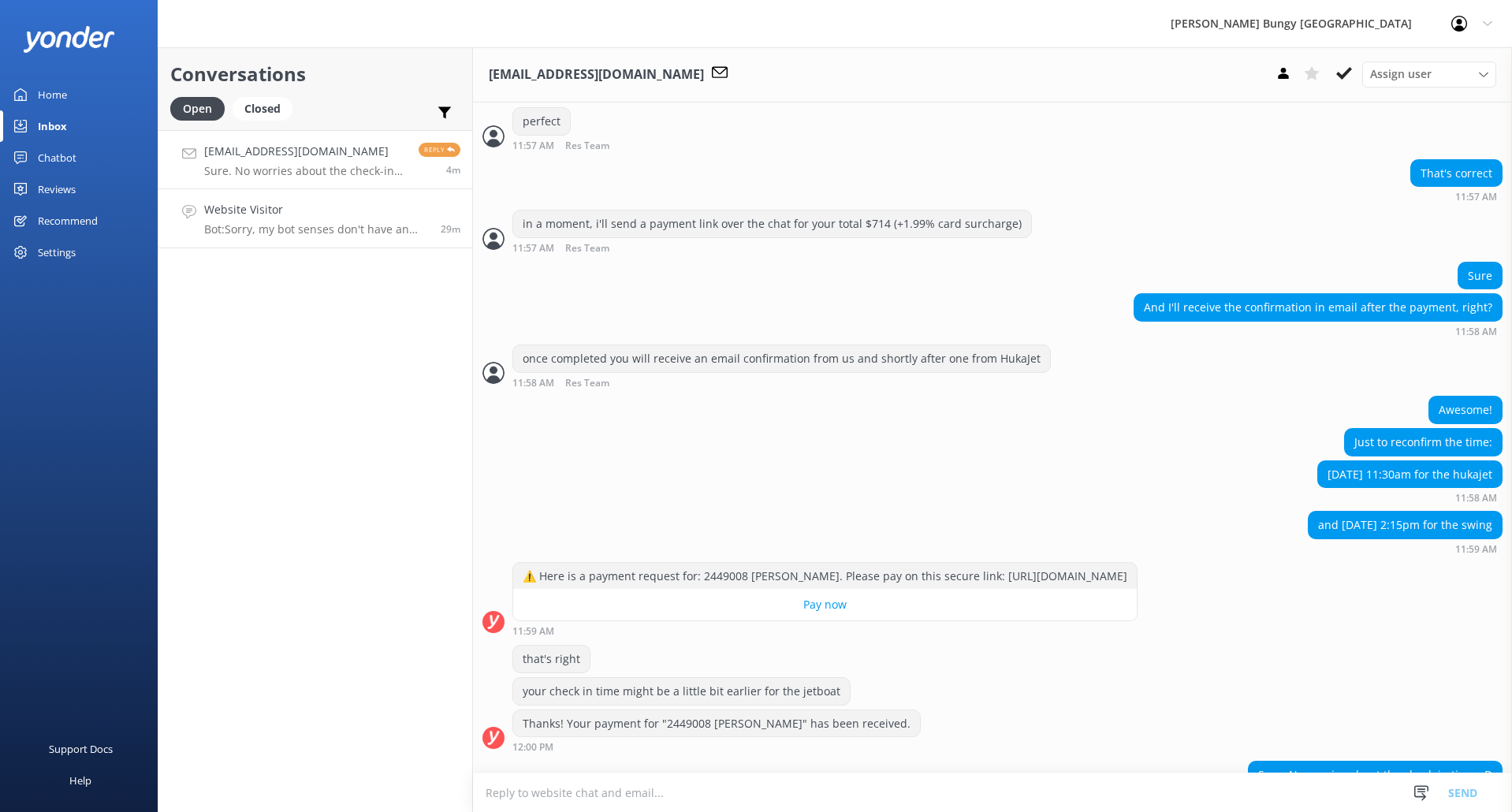
scroll to position [2077, 0]
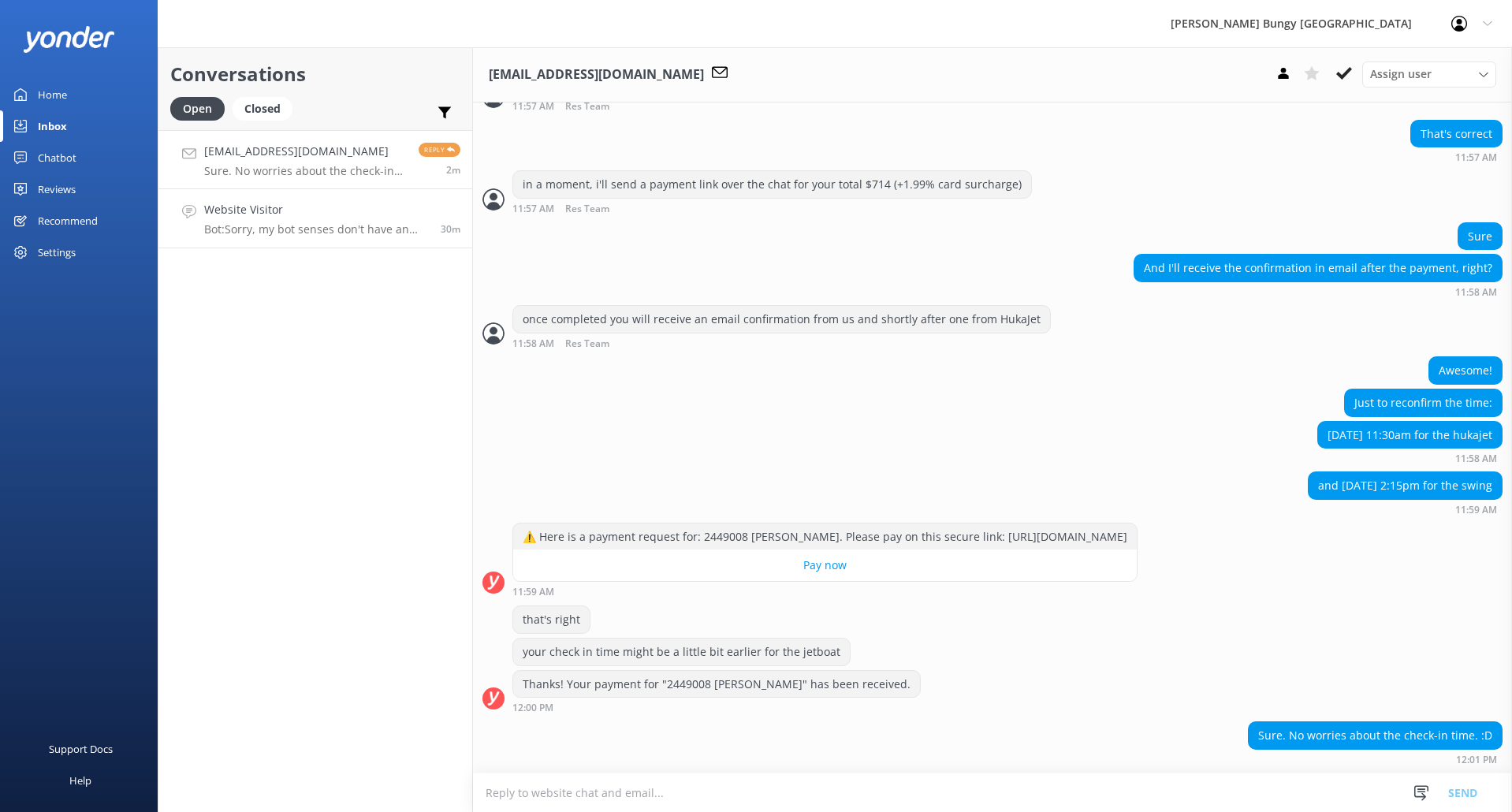
click at [332, 239] on link "Website Visitor Bot: Sorry, my bot senses don't have an answer for that, please…" at bounding box center [314, 219] width 314 height 59
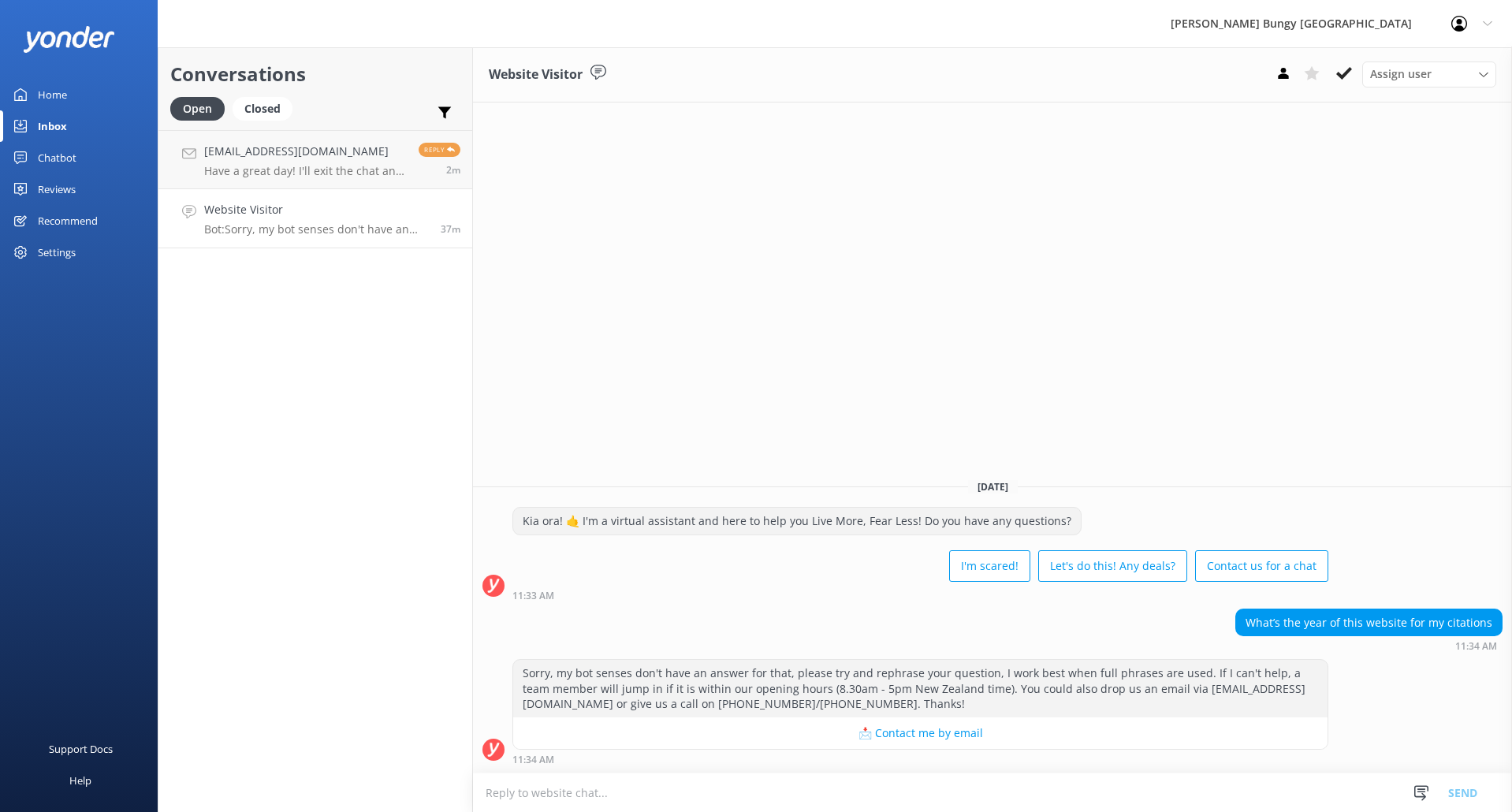
click at [784, 787] on textarea at bounding box center [993, 793] width 1039 height 39
click at [1343, 67] on icon at bounding box center [1344, 73] width 16 height 16
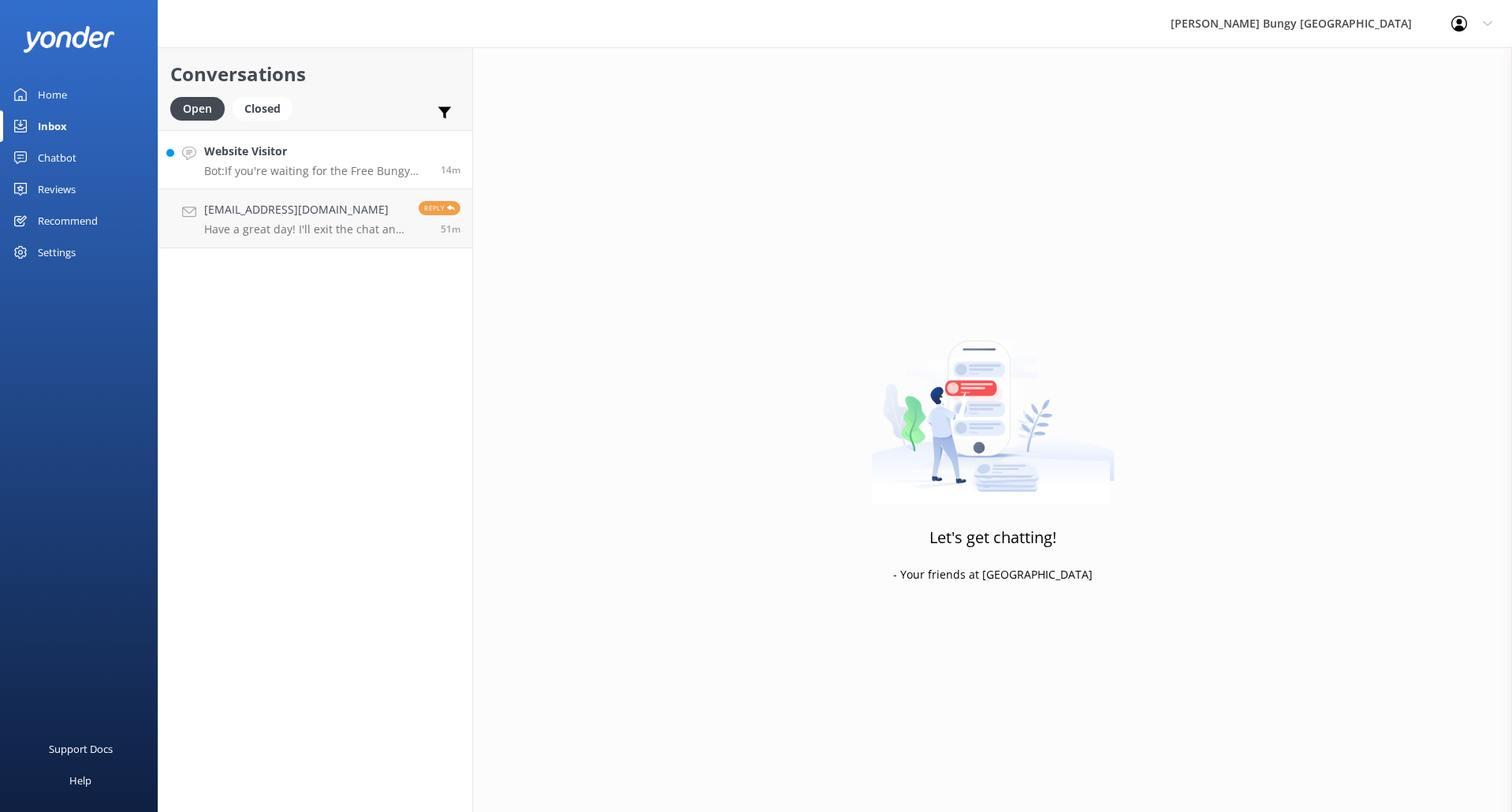
click at [338, 169] on p "Bot: If you're waiting for the Free Bungy Bus, please ensure you arrived 30 min…" at bounding box center [316, 171] width 225 height 15
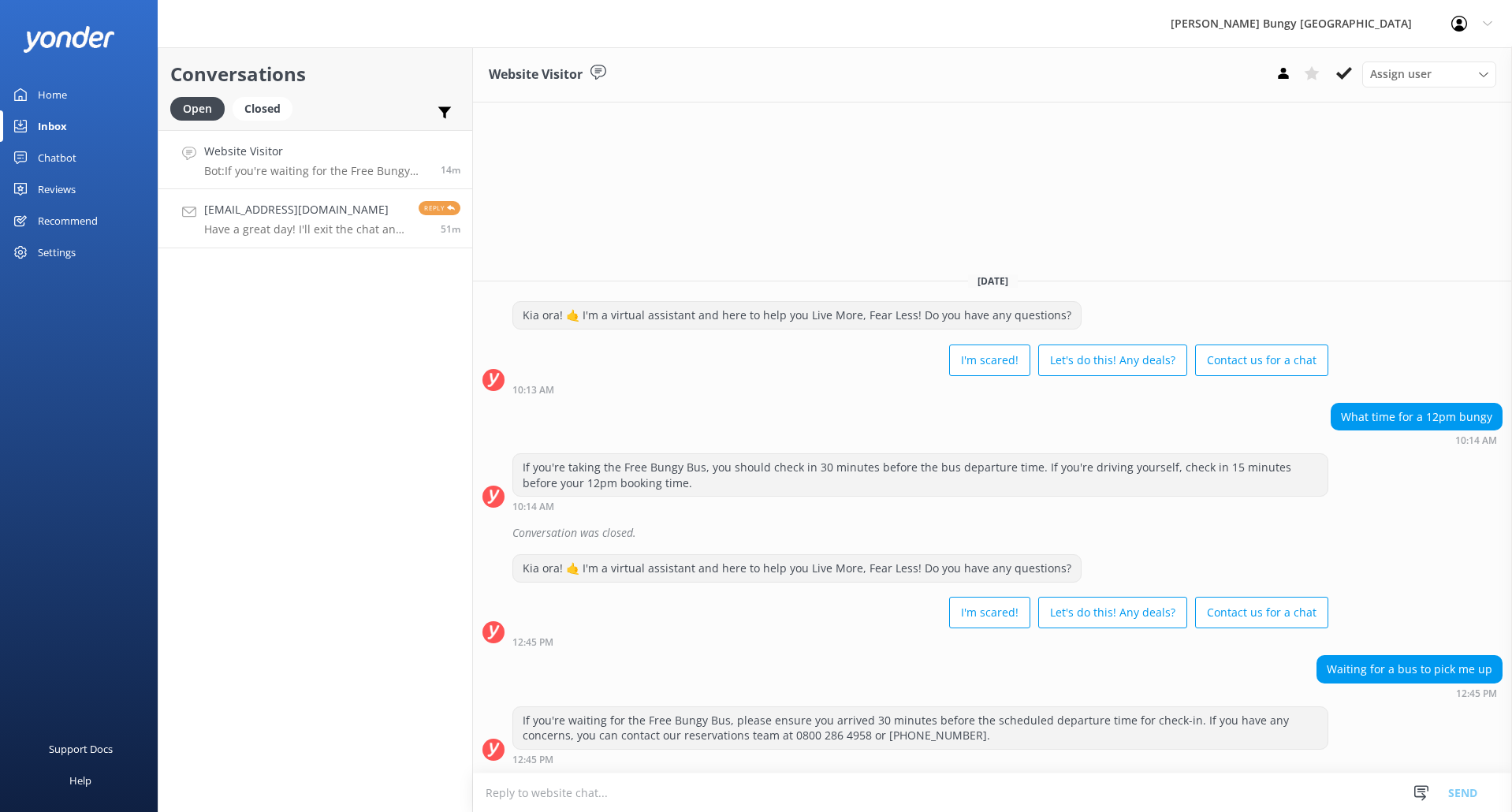
click at [327, 214] on h4 "[EMAIL_ADDRESS][DOMAIN_NAME]" at bounding box center [305, 210] width 202 height 18
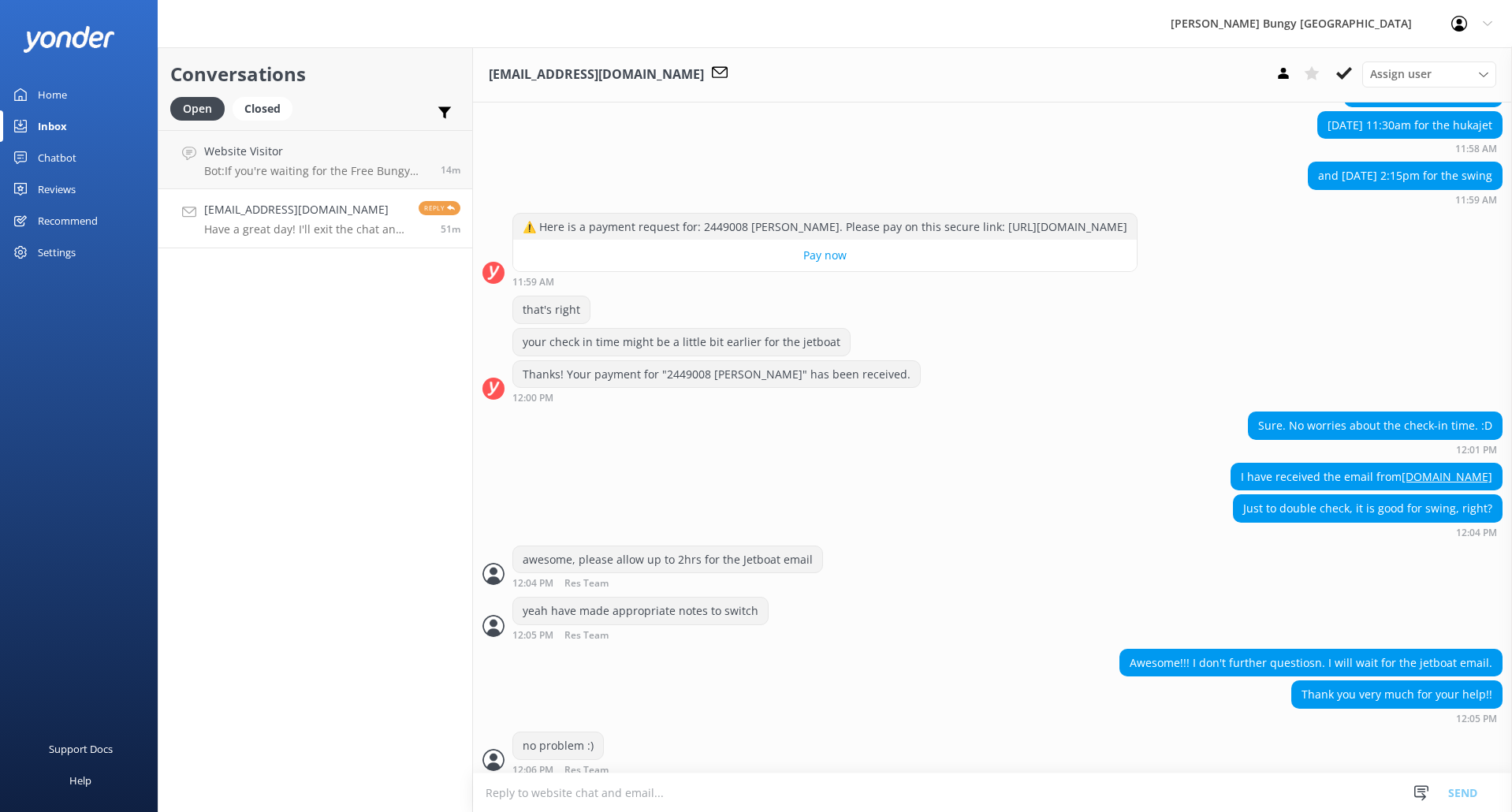
scroll to position [2448, 0]
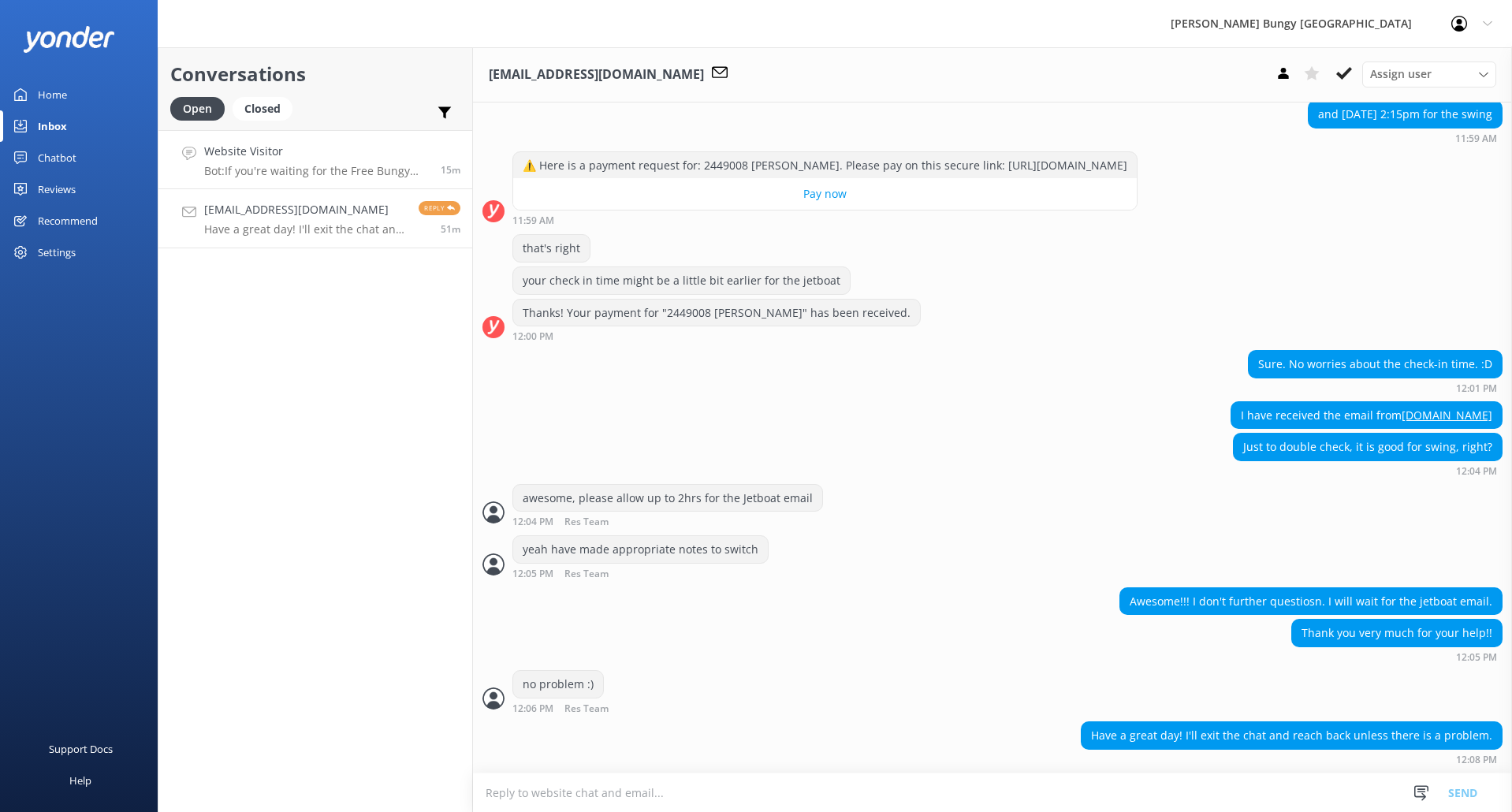
click at [315, 166] on p "Bot: If you're waiting for the Free Bungy Bus, please ensure you arrived 30 min…" at bounding box center [316, 171] width 225 height 15
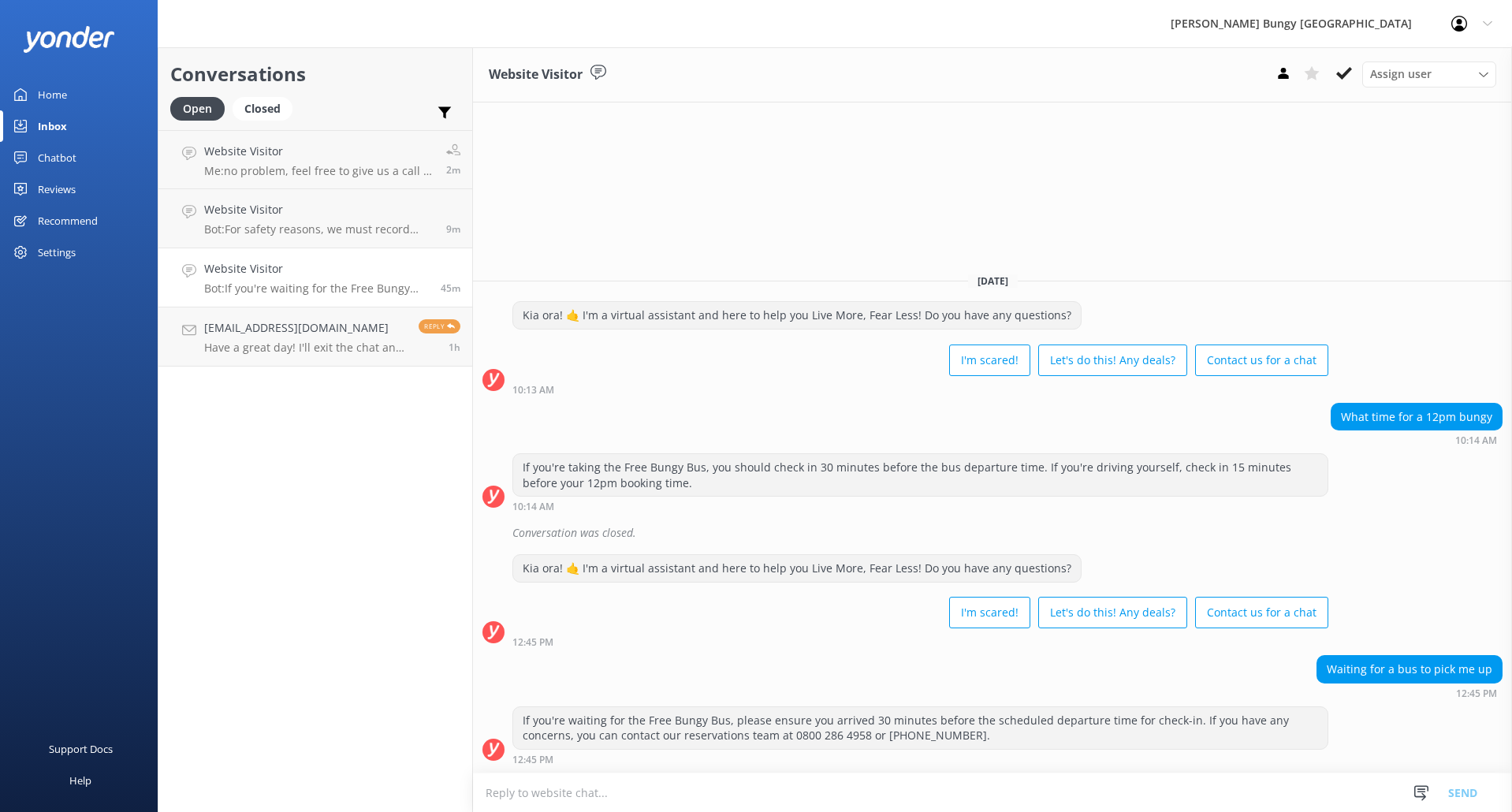
click at [277, 294] on p "Bot: If you're waiting for the Free Bungy Bus, please ensure you arrived 30 min…" at bounding box center [316, 289] width 225 height 15
click at [275, 280] on div "Website Visitor Bot: If you're waiting for the Free Bungy Bus, please ensure yo…" at bounding box center [316, 277] width 225 height 35
click at [285, 220] on div "Website Visitor Bot: For safety reasons, we must record your weight for our act…" at bounding box center [319, 218] width 230 height 35
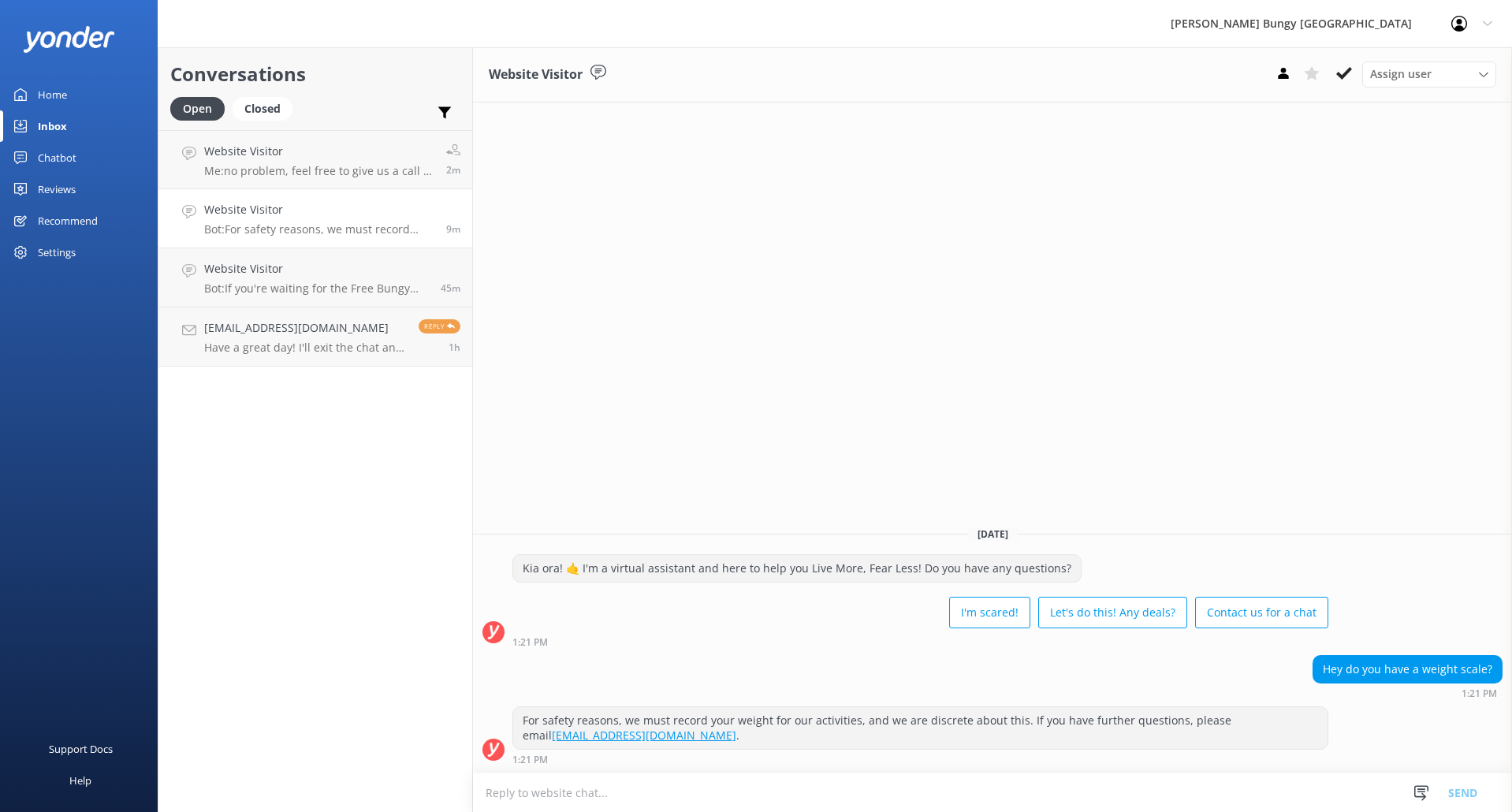
click at [676, 802] on textarea at bounding box center [993, 793] width 1039 height 39
click at [677, 798] on textarea at bounding box center [993, 793] width 1039 height 39
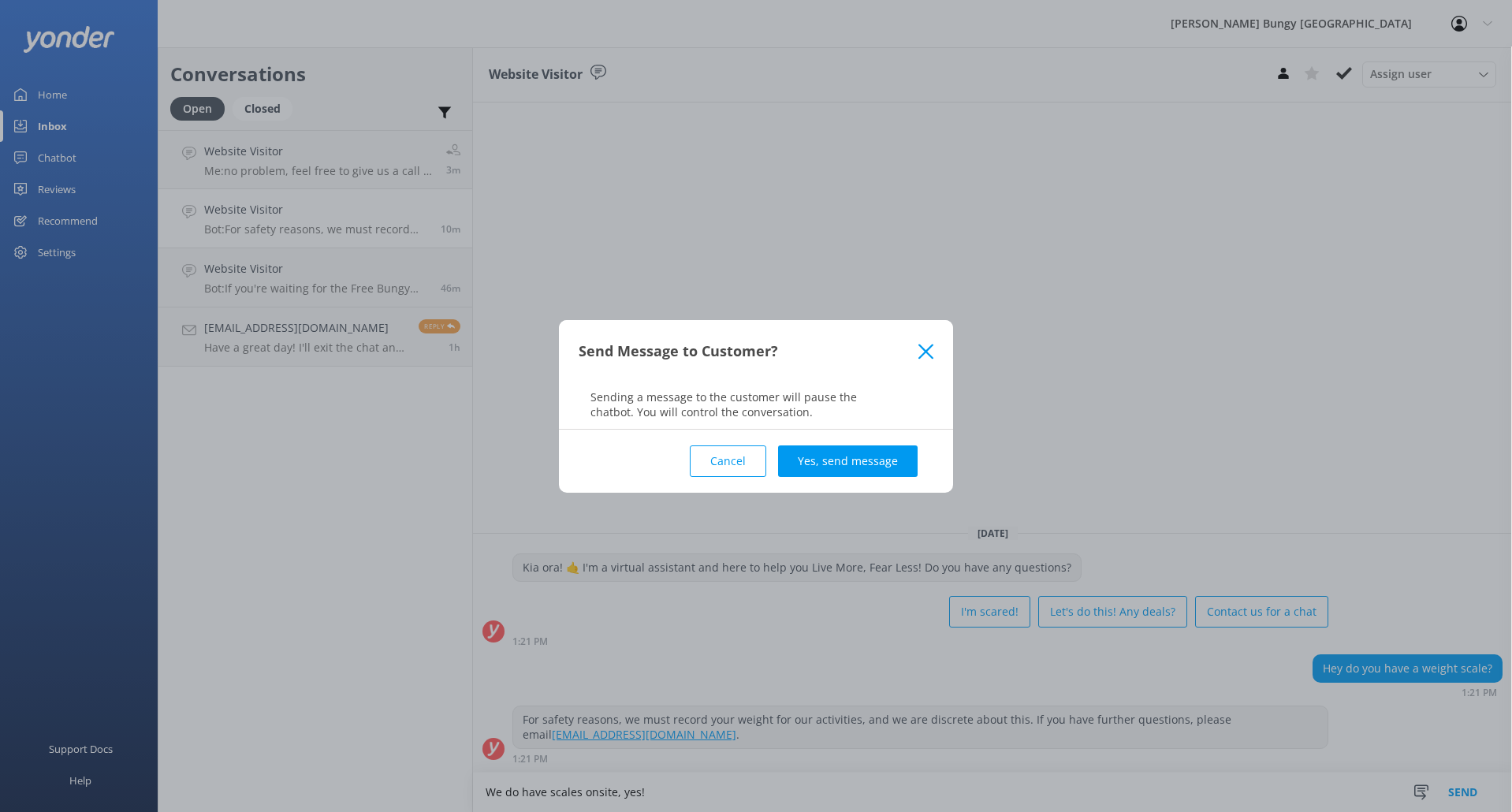
type textarea "We do have scales onsite, yes!"
click at [864, 437] on div "Cancel Yes, send message" at bounding box center [756, 461] width 355 height 63
click at [869, 452] on button "Yes, send message" at bounding box center [848, 460] width 140 height 31
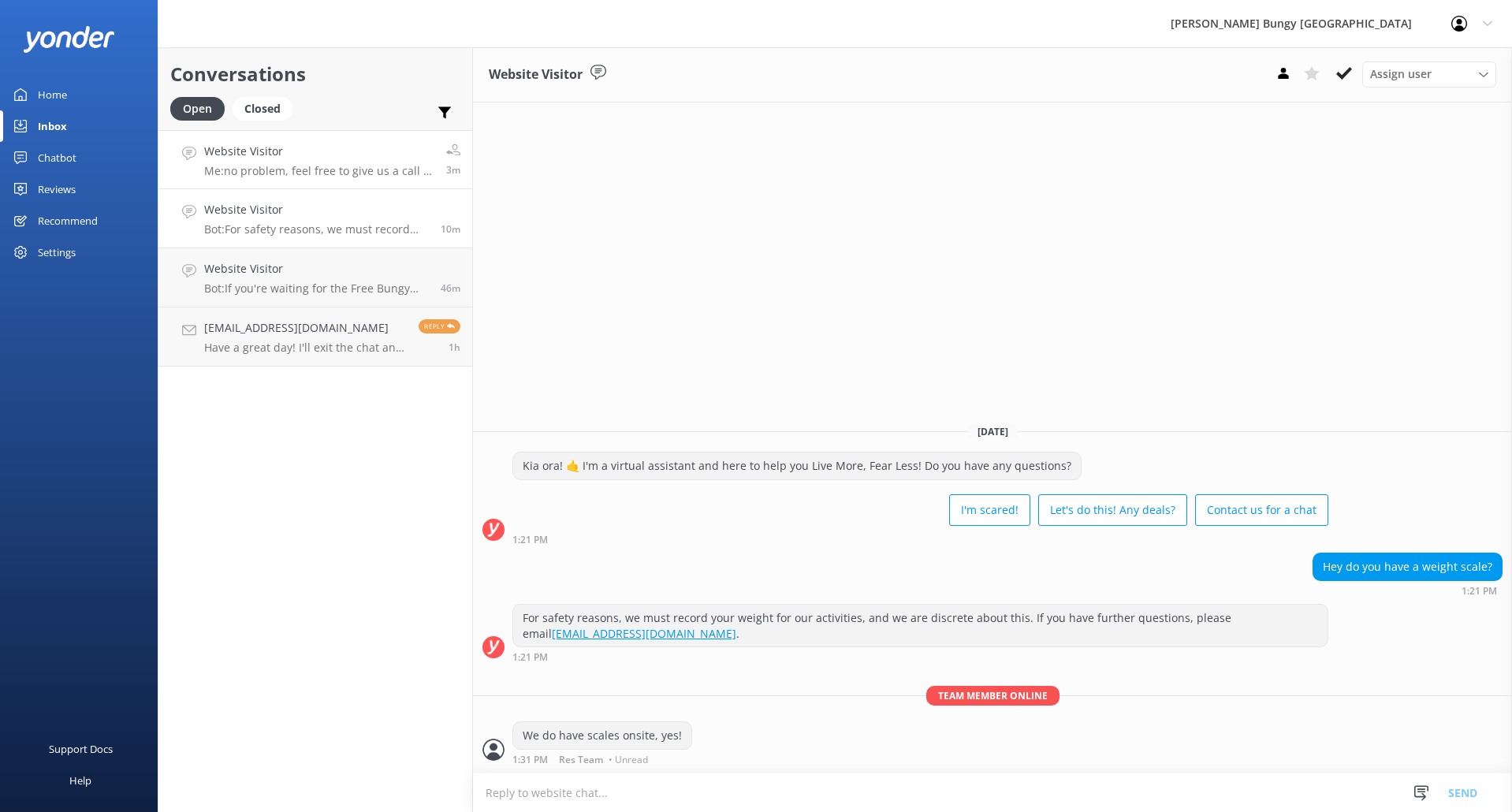
click at [308, 173] on p "Me: no problem, feel free to give us a call or email us at info@bungy.co.nz" at bounding box center [319, 171] width 230 height 15
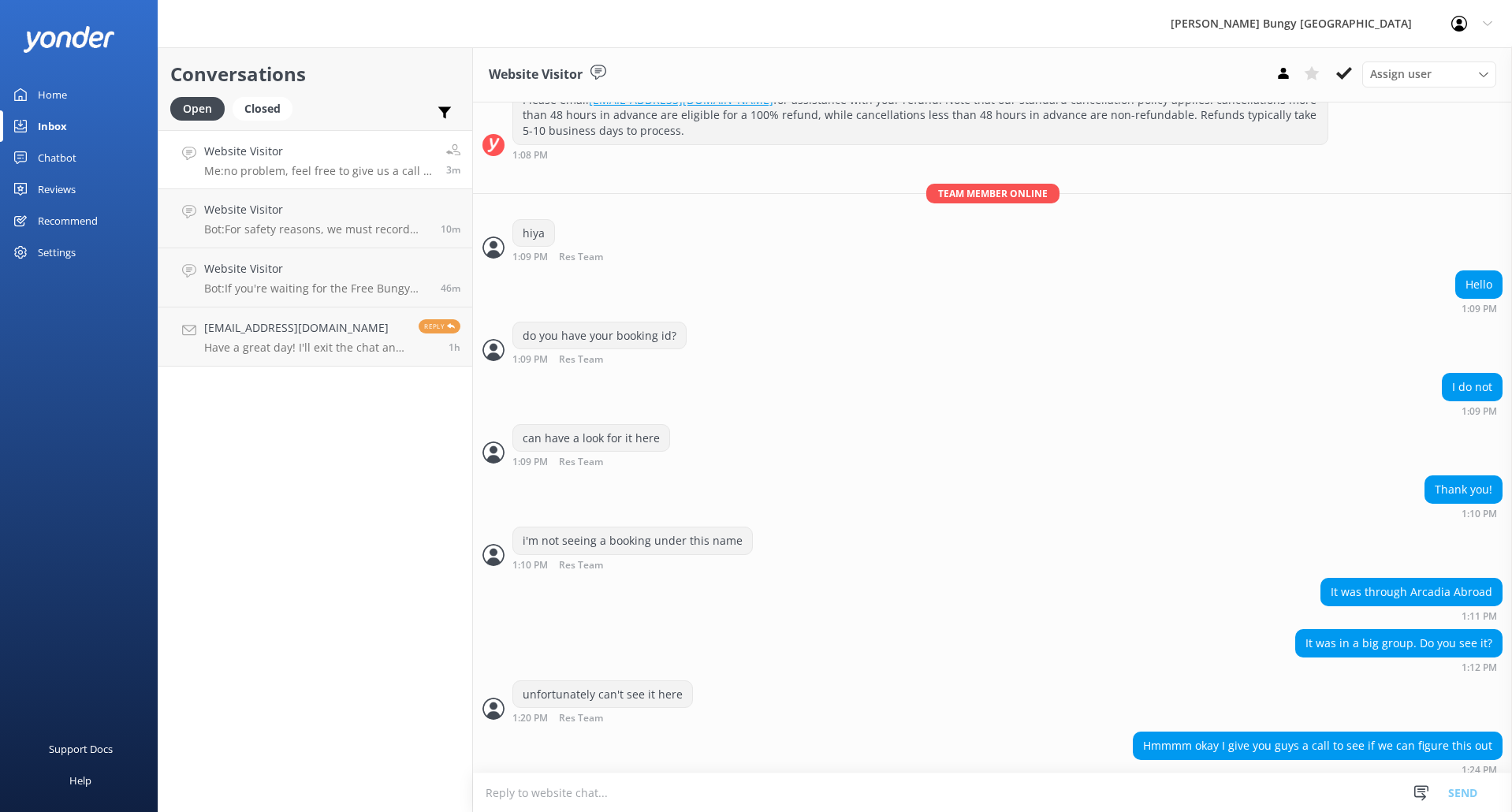
scroll to position [286, 0]
